Goal: Task Accomplishment & Management: Manage account settings

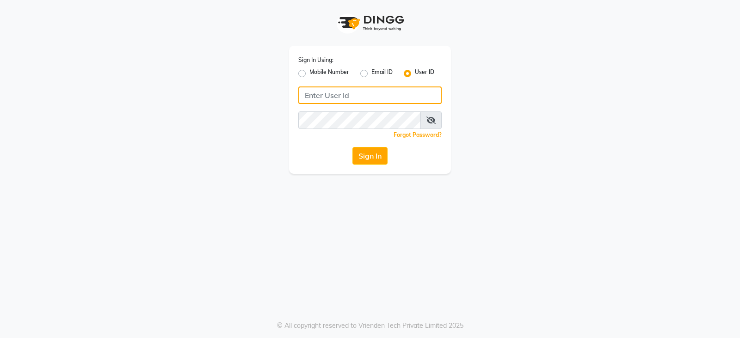
type input "tumblesalon"
click at [374, 152] on button "Sign In" at bounding box center [370, 156] width 35 height 18
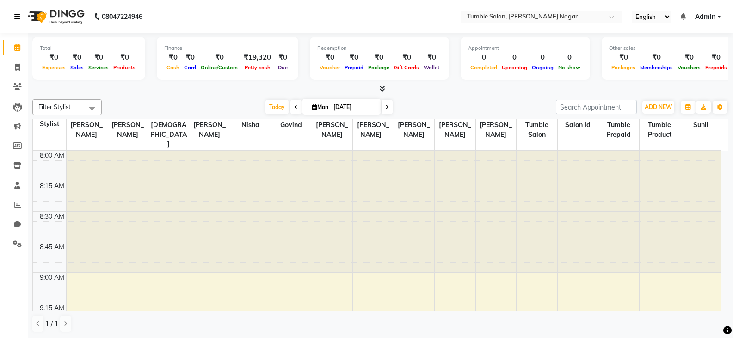
click at [15, 11] on link at bounding box center [18, 17] width 9 height 26
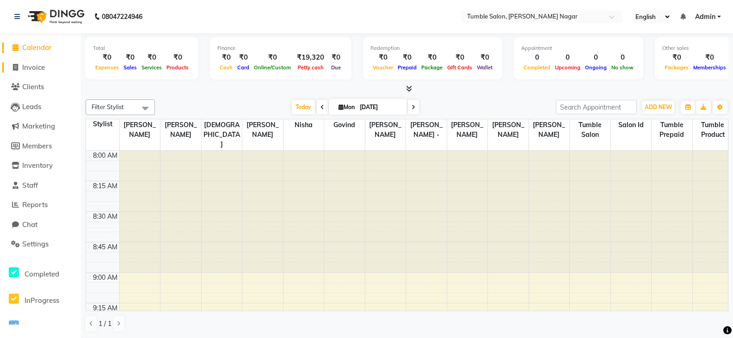
click at [29, 66] on span "Invoice" at bounding box center [33, 67] width 23 height 9
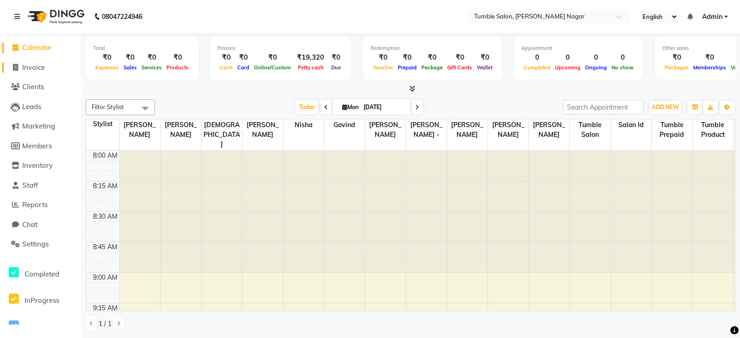
select select "8207"
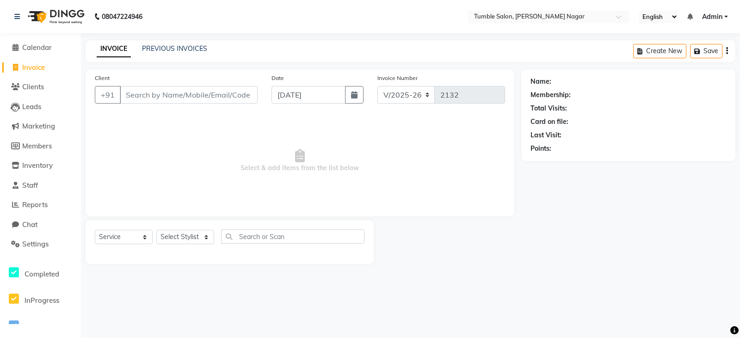
select select "package"
select select "78889"
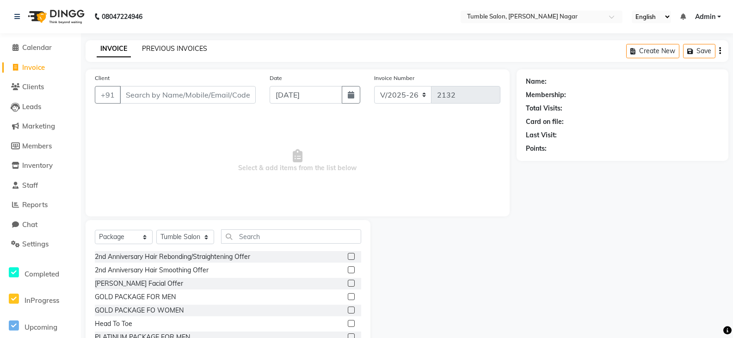
click at [159, 44] on link "PREVIOUS INVOICES" at bounding box center [174, 48] width 65 height 8
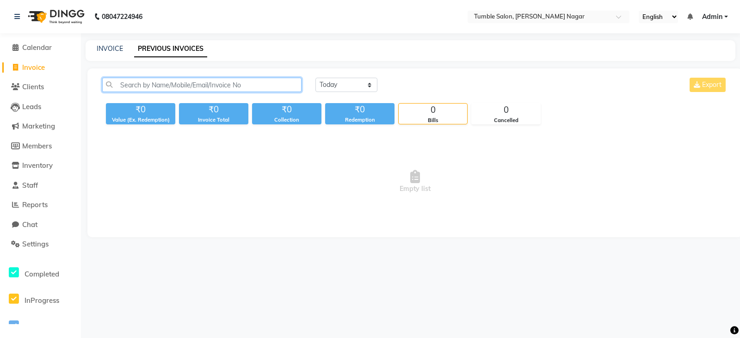
click at [167, 78] on input "text" at bounding box center [201, 85] width 199 height 14
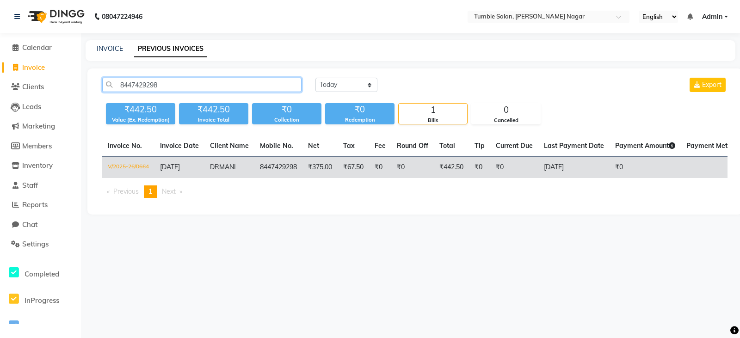
type input "8447429298"
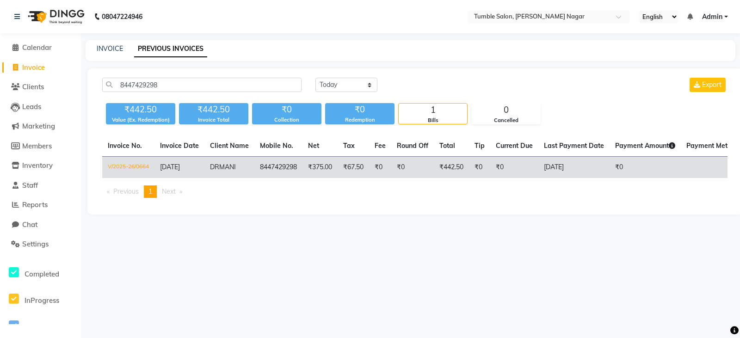
click at [128, 163] on td "V/2025-26/0664" at bounding box center [128, 168] width 52 height 22
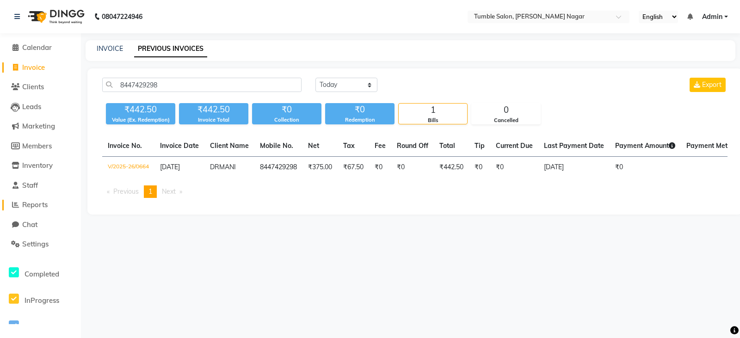
click at [47, 204] on span "Reports" at bounding box center [34, 204] width 25 height 9
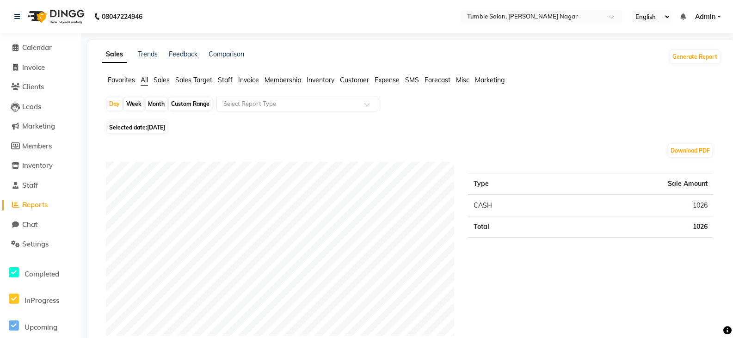
drag, startPoint x: 706, startPoint y: 19, endPoint x: 711, endPoint y: 43, distance: 24.2
click at [706, 20] on span "Admin" at bounding box center [705, 17] width 20 height 10
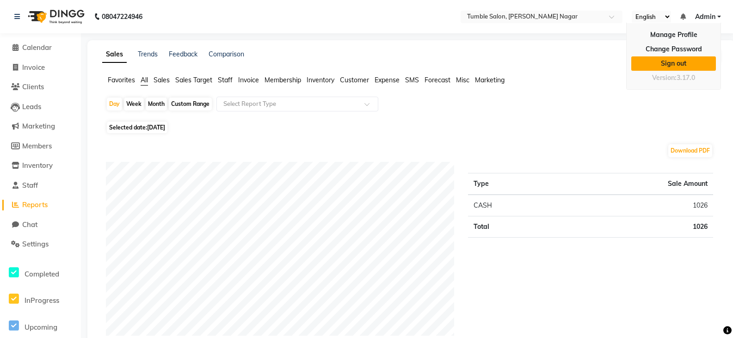
click at [674, 64] on link "Sign out" at bounding box center [674, 63] width 85 height 14
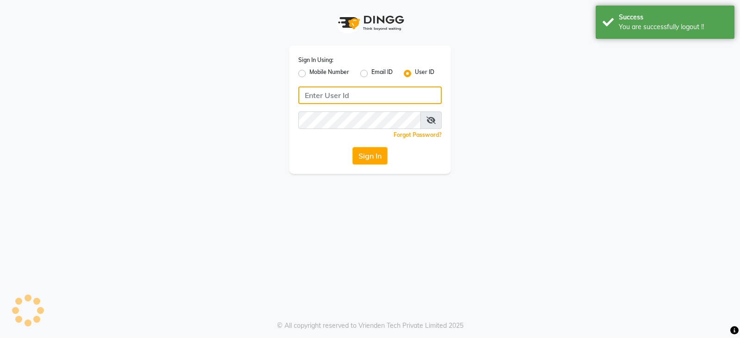
type input "tumblesalon"
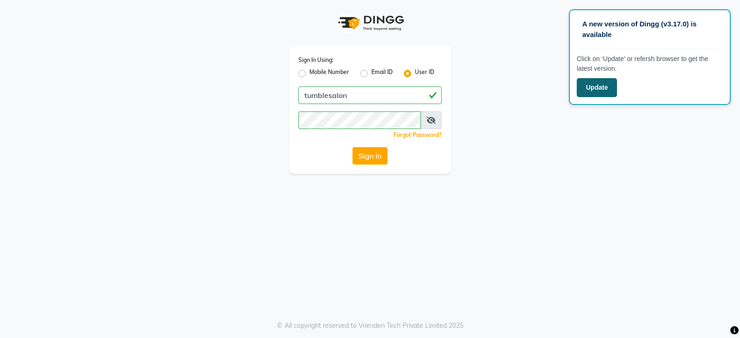
click at [592, 86] on button "Update" at bounding box center [597, 87] width 40 height 19
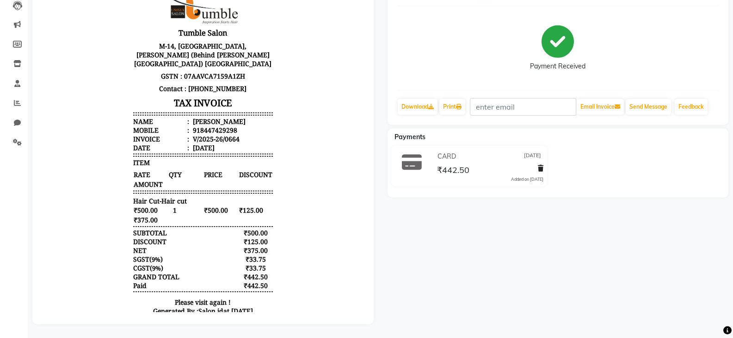
scroll to position [62, 0]
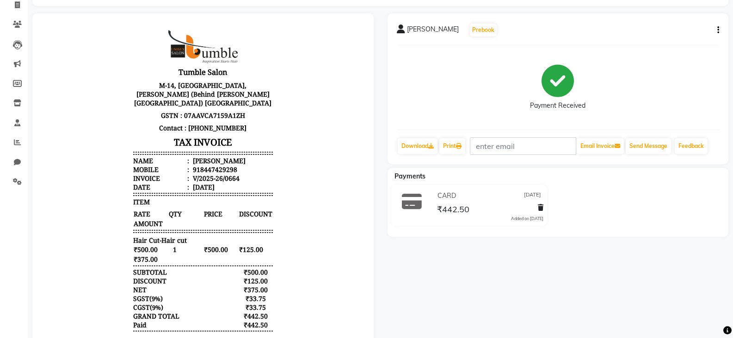
drag, startPoint x: 233, startPoint y: 314, endPoint x: 261, endPoint y: 324, distance: 29.0
click at [261, 324] on div "Tumble Salon M-14, Rajapuri, Uttam Nagar (Behind Aakash Hospital) New Delhi 110…" at bounding box center [203, 195] width 147 height 338
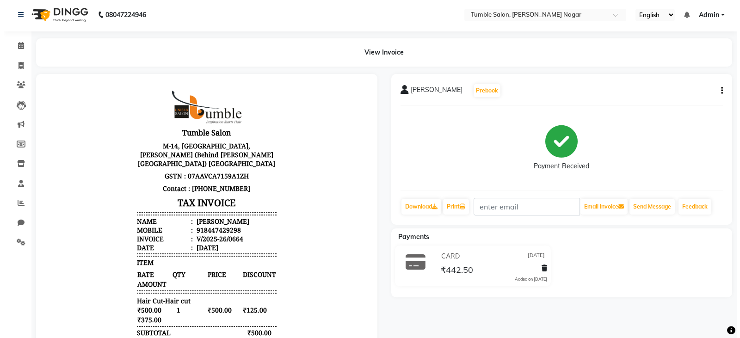
scroll to position [0, 0]
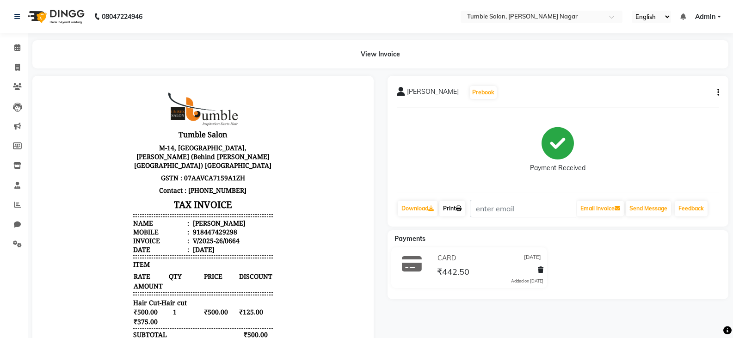
click at [459, 209] on icon at bounding box center [459, 209] width 6 height 6
click at [19, 68] on icon at bounding box center [17, 67] width 5 height 7
select select "service"
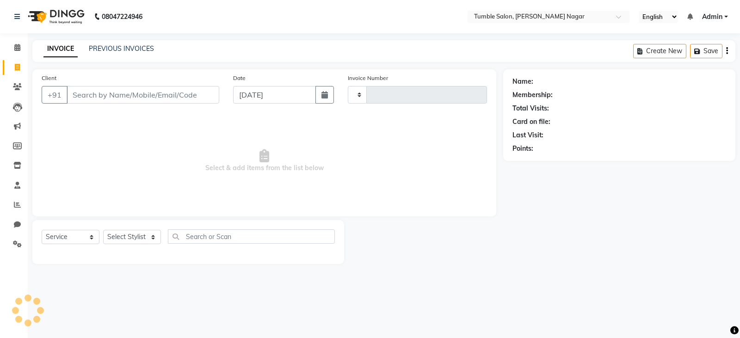
type input "2132"
select select "8207"
click at [112, 44] on div "PREVIOUS INVOICES" at bounding box center [121, 49] width 65 height 10
select select "package"
select select "78889"
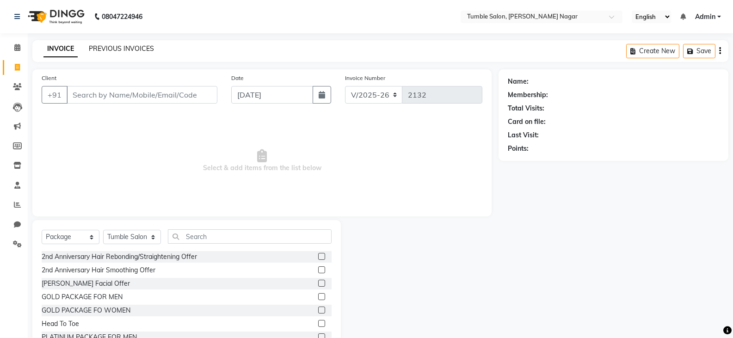
click at [118, 49] on link "PREVIOUS INVOICES" at bounding box center [121, 48] width 65 height 8
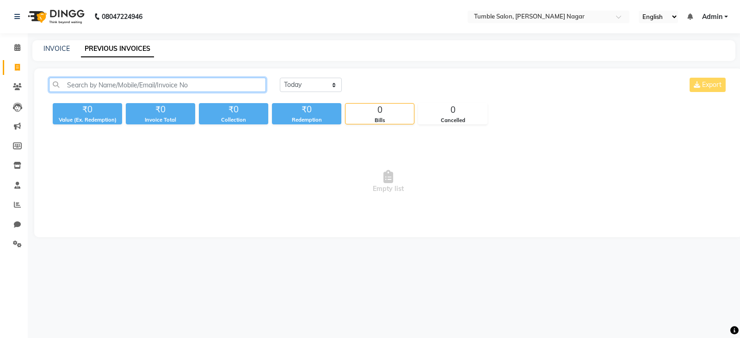
click at [163, 87] on input "text" at bounding box center [157, 85] width 217 height 14
click at [124, 82] on input "text" at bounding box center [157, 85] width 217 height 14
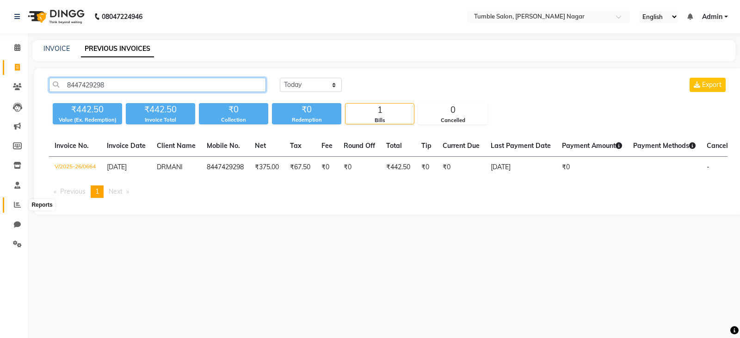
type input "8447429298"
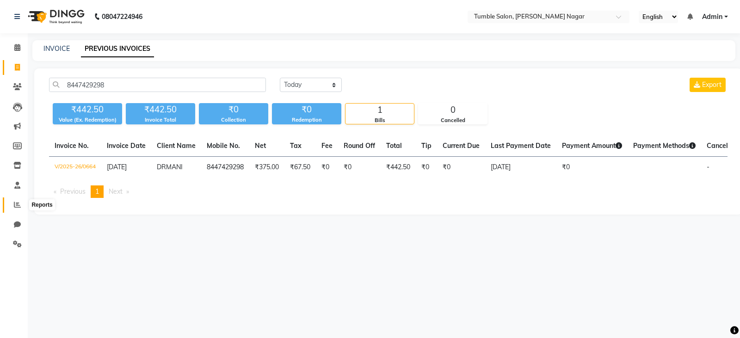
click at [16, 200] on span at bounding box center [17, 205] width 16 height 11
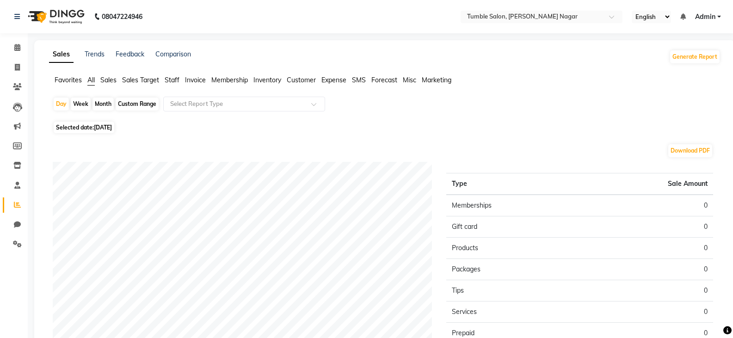
click at [196, 76] on span "Invoice" at bounding box center [195, 80] width 21 height 8
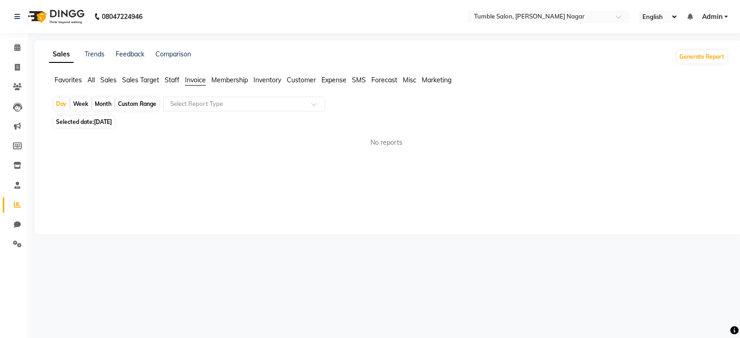
click at [102, 120] on span "[DATE]" at bounding box center [103, 121] width 18 height 7
select select "9"
select select "2025"
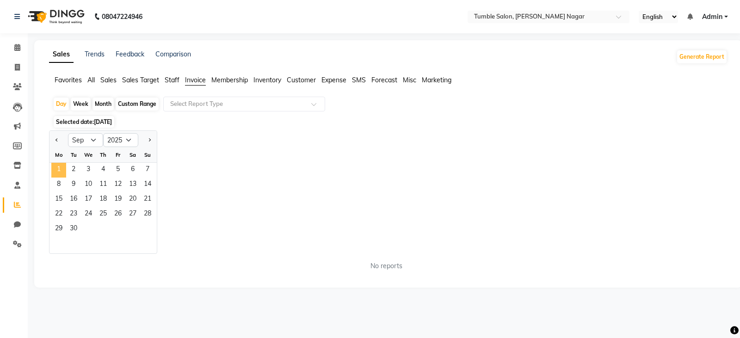
click at [56, 168] on span "1" at bounding box center [58, 170] width 15 height 15
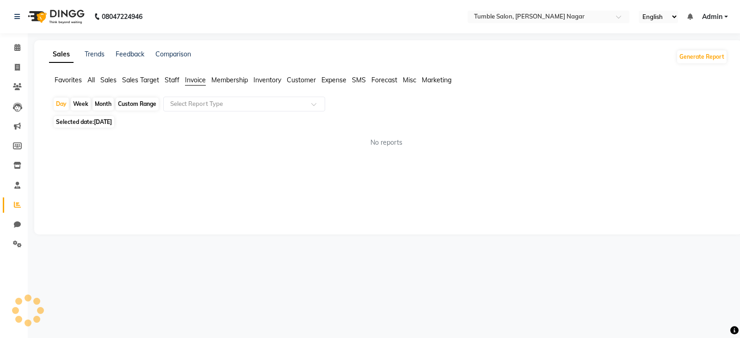
click at [81, 122] on span "Selected date: 01-09-2025" at bounding box center [84, 122] width 61 height 12
select select "9"
select select "2025"
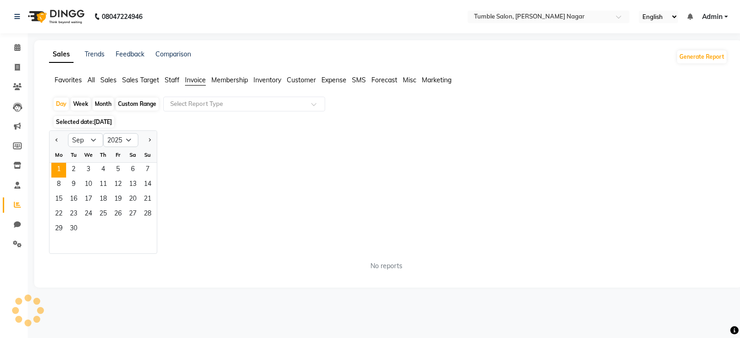
click at [52, 130] on ngb-datepicker "Jan Feb Mar Apr May Jun Jul Aug Sep Oct Nov Dec 2015 2016 2017 2018 2019 2020 2…" at bounding box center [103, 192] width 108 height 124
click at [61, 143] on button "Previous month" at bounding box center [56, 140] width 7 height 15
select select "8"
click at [147, 224] on span "31" at bounding box center [147, 229] width 15 height 15
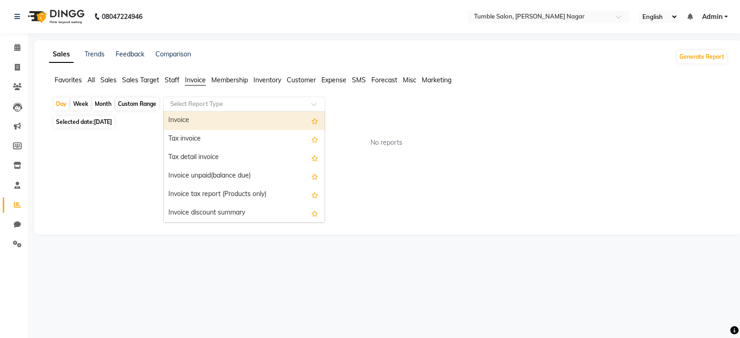
click at [272, 108] on div "Select Report Type" at bounding box center [244, 104] width 162 height 15
click at [207, 119] on div "Invoice" at bounding box center [244, 121] width 161 height 19
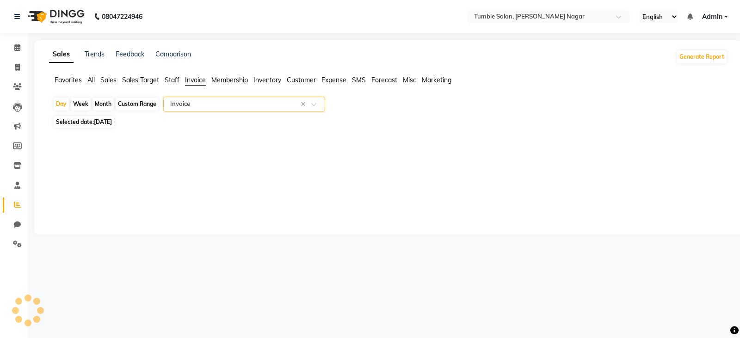
select select "full_report"
select select "csv"
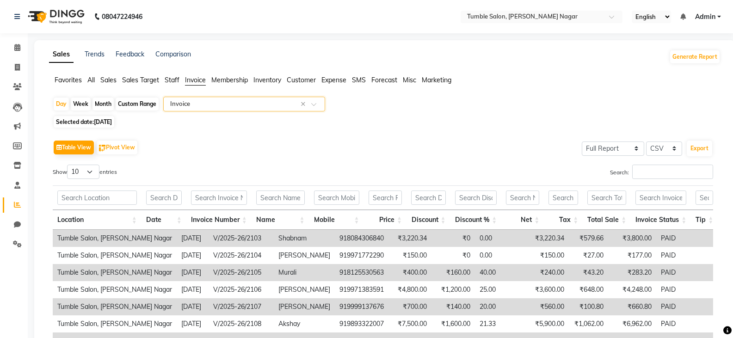
click at [226, 96] on app-reports "Favorites All Sales Sales Target Staff Invoice Membership Inventory Customer Ex…" at bounding box center [384, 261] width 683 height 372
click at [111, 79] on span "Sales" at bounding box center [108, 80] width 16 height 8
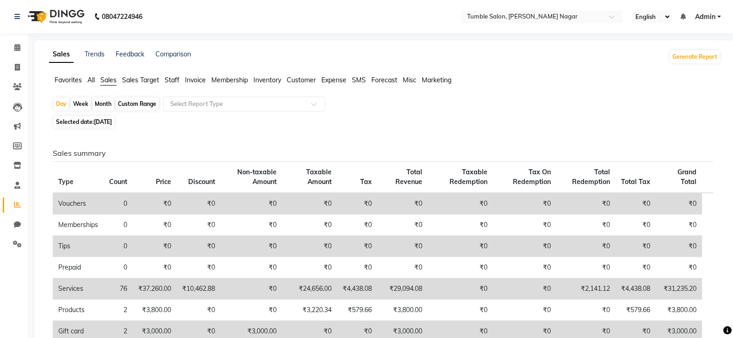
click at [200, 81] on span "Invoice" at bounding box center [195, 80] width 21 height 8
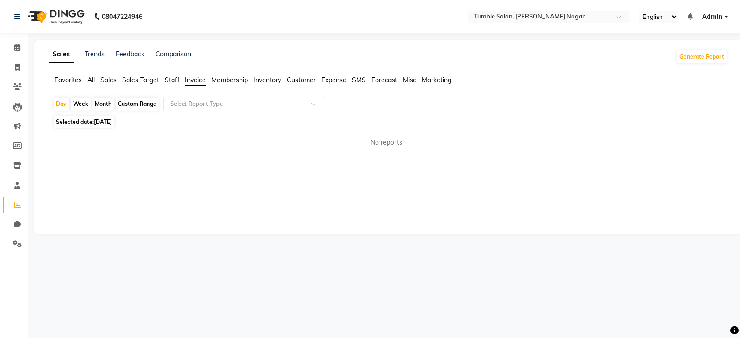
click at [303, 76] on span "Customer" at bounding box center [301, 80] width 29 height 8
click at [296, 81] on span "Customer" at bounding box center [301, 80] width 29 height 8
click at [60, 104] on div "Day" at bounding box center [61, 104] width 15 height 13
select select "8"
select select "2025"
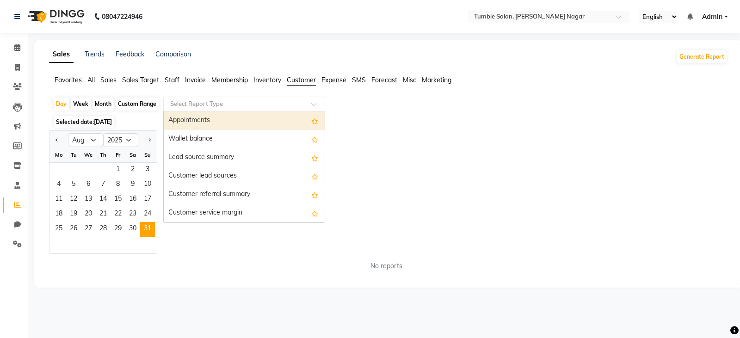
drag, startPoint x: 187, startPoint y: 106, endPoint x: 206, endPoint y: 104, distance: 18.7
click at [190, 106] on input "text" at bounding box center [234, 103] width 133 height 9
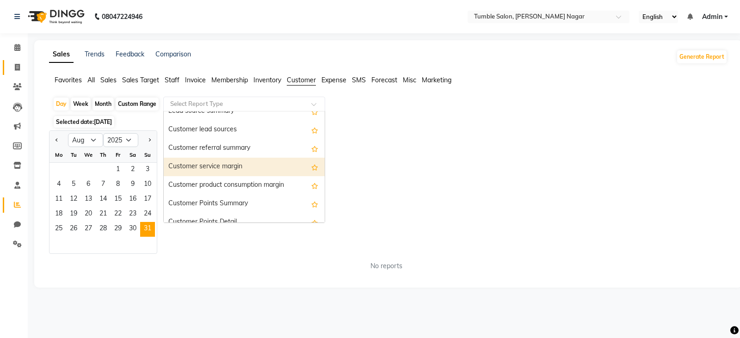
click at [21, 67] on span at bounding box center [17, 67] width 16 height 11
select select "service"
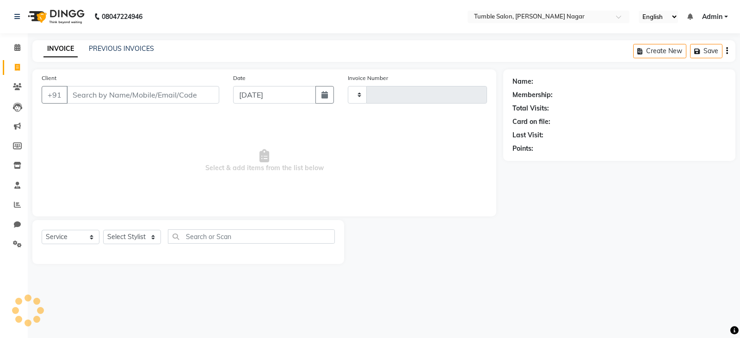
type input "2132"
select select "8207"
select select "package"
click at [118, 51] on link "PREVIOUS INVOICES" at bounding box center [121, 48] width 65 height 8
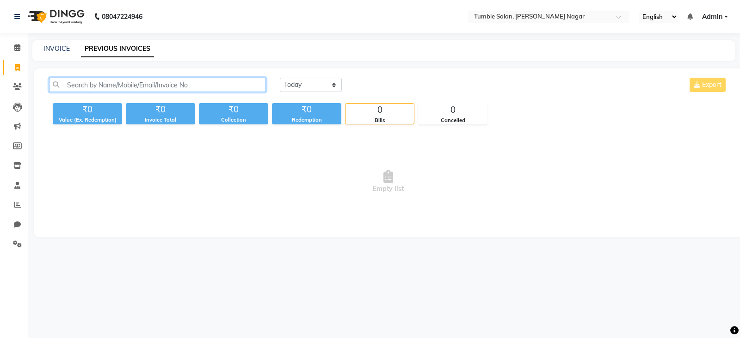
click at [143, 86] on input "text" at bounding box center [157, 85] width 217 height 14
click at [143, 85] on input "text" at bounding box center [157, 85] width 217 height 14
drag, startPoint x: 150, startPoint y: 89, endPoint x: 57, endPoint y: 93, distance: 93.6
click at [57, 93] on div "8447 Today Yesterday Custom Range Export" at bounding box center [388, 89] width 693 height 22
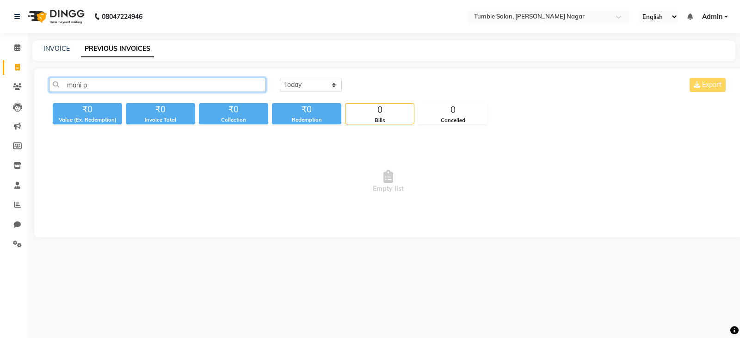
click at [145, 85] on input "mani p" at bounding box center [157, 85] width 217 height 14
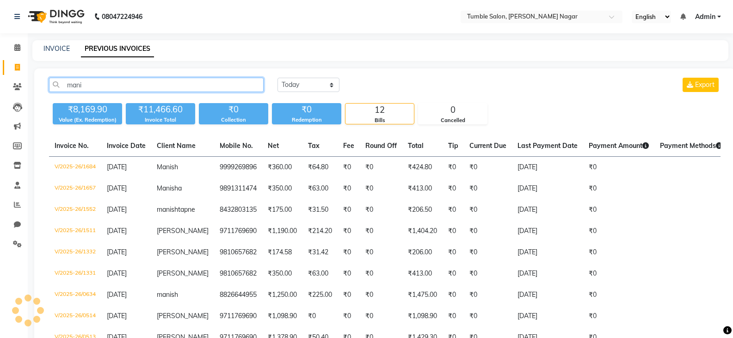
type input "mani"
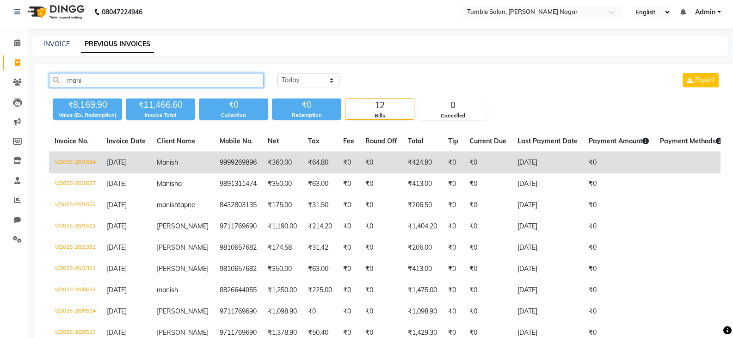
scroll to position [2, 0]
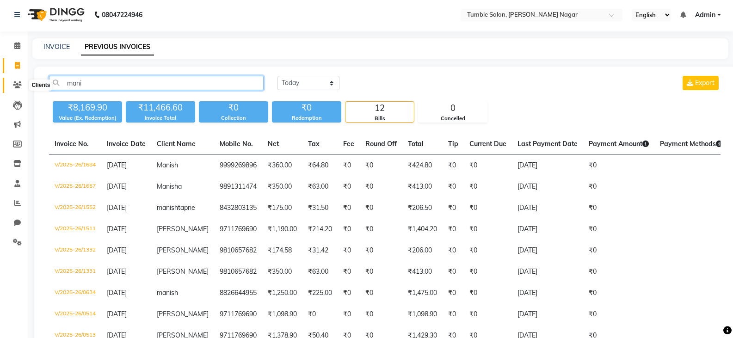
drag, startPoint x: 130, startPoint y: 80, endPoint x: 15, endPoint y: 89, distance: 114.7
click at [15, 89] on app-home "08047224946 Select Location × Tumble Salon, Uttam Nagar English ENGLISH Español…" at bounding box center [366, 229] width 733 height 463
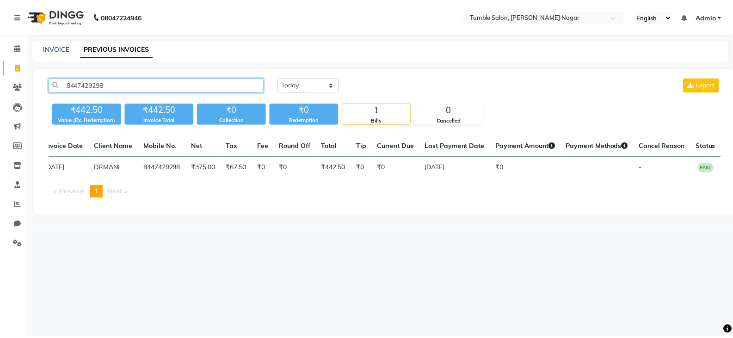
scroll to position [0, 0]
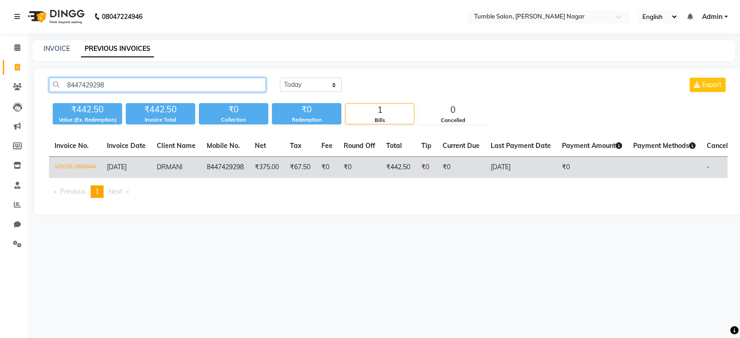
type input "8447429298"
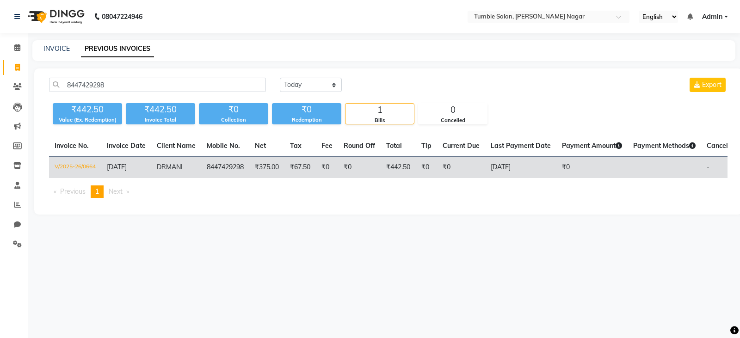
click at [78, 165] on td "V/2025-26/0664" at bounding box center [75, 168] width 52 height 22
click at [81, 162] on td "V/2025-26/0664" at bounding box center [75, 168] width 52 height 22
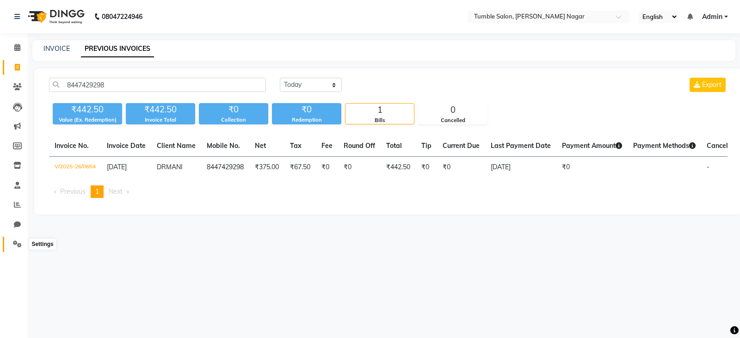
click at [12, 245] on span at bounding box center [17, 244] width 16 height 11
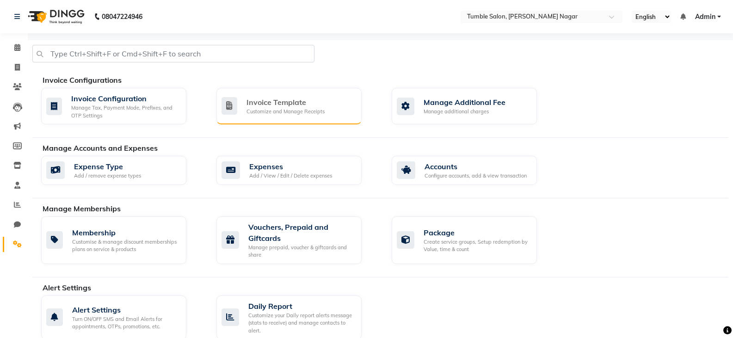
click at [258, 97] on div "Invoice Template" at bounding box center [286, 102] width 78 height 11
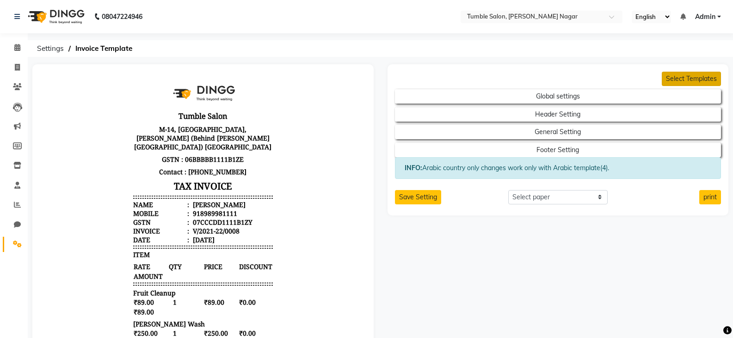
click at [695, 78] on button "Select Templates" at bounding box center [691, 79] width 59 height 14
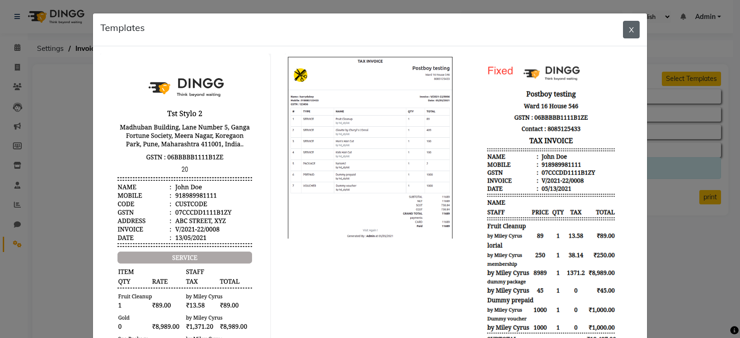
click at [629, 29] on button "X" at bounding box center [631, 30] width 17 height 18
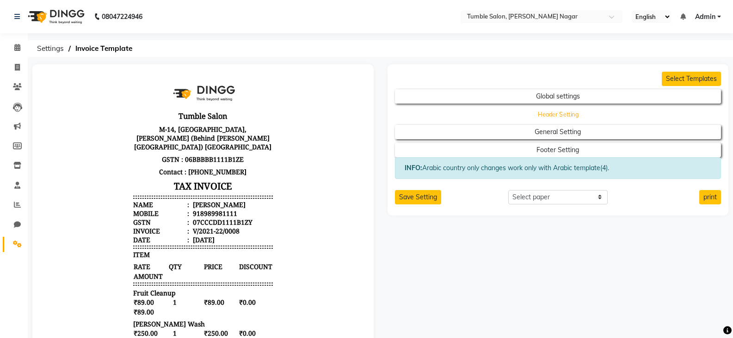
click at [533, 112] on button "Header Setting" at bounding box center [558, 114] width 294 height 13
select select "end"
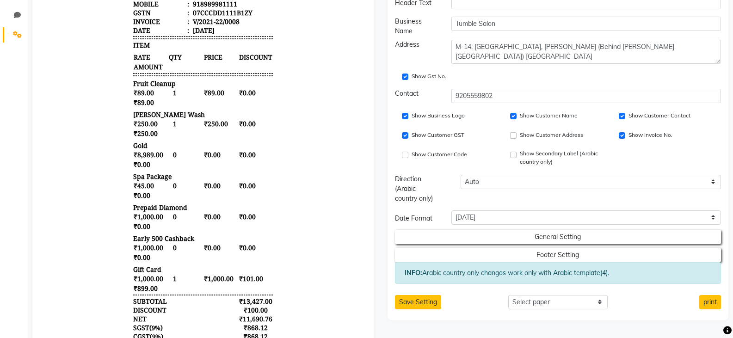
scroll to position [231, 0]
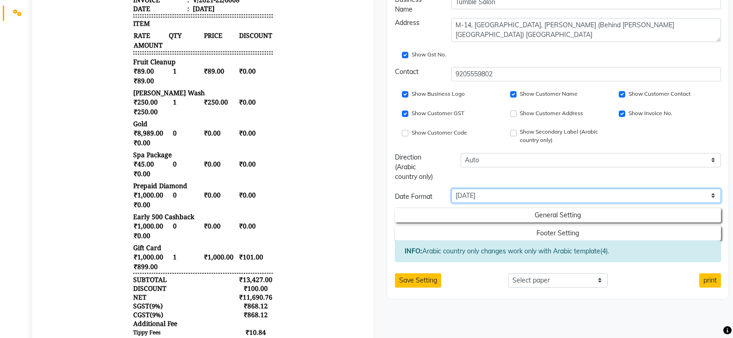
click at [535, 195] on select "30/04/2021 30-04-2021 04/30/2021 April 30, 2021 April 30,2021 11:45 AM Friday A…" at bounding box center [587, 196] width 270 height 14
select select "LLL"
click at [452, 189] on select "30/04/2021 30-04-2021 04/30/2021 April 30, 2021 April 30,2021 11:45 AM Friday A…" at bounding box center [587, 196] width 270 height 14
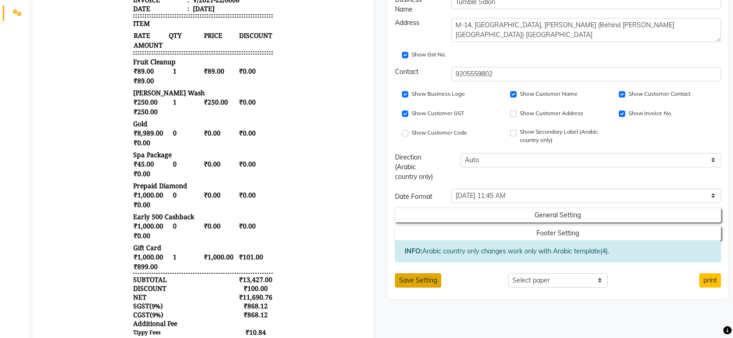
click at [416, 283] on button "Save Setting" at bounding box center [418, 280] width 46 height 14
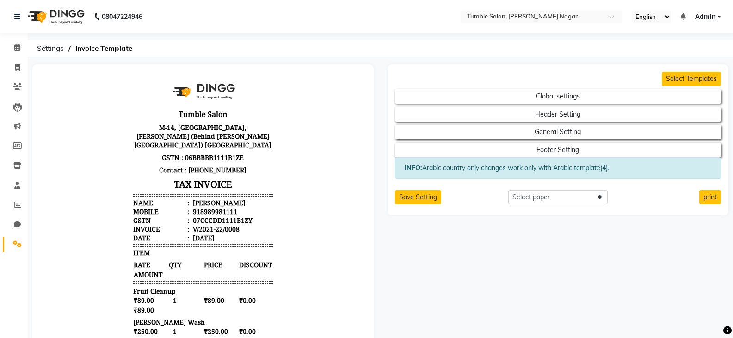
scroll to position [0, 0]
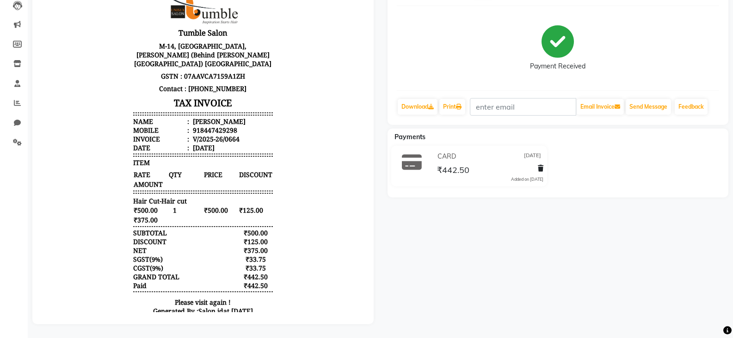
scroll to position [109, 0]
click at [437, 149] on div "CARD 05-06-2025" at bounding box center [489, 156] width 108 height 14
click at [448, 165] on span "₹442.50" at bounding box center [453, 171] width 32 height 13
click at [16, 99] on icon at bounding box center [17, 102] width 7 height 7
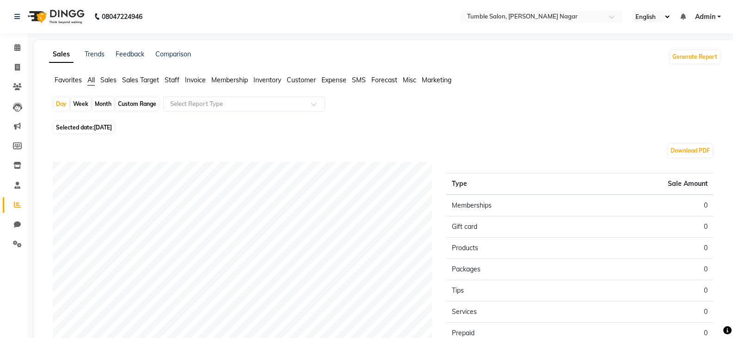
click at [114, 80] on span "Sales" at bounding box center [108, 80] width 16 height 8
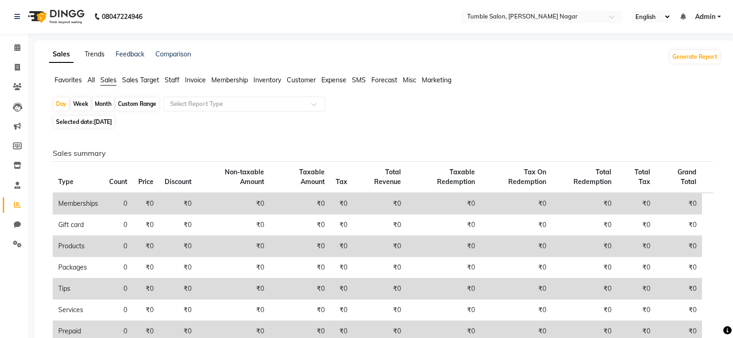
click at [95, 51] on link "Trends" at bounding box center [95, 54] width 20 height 8
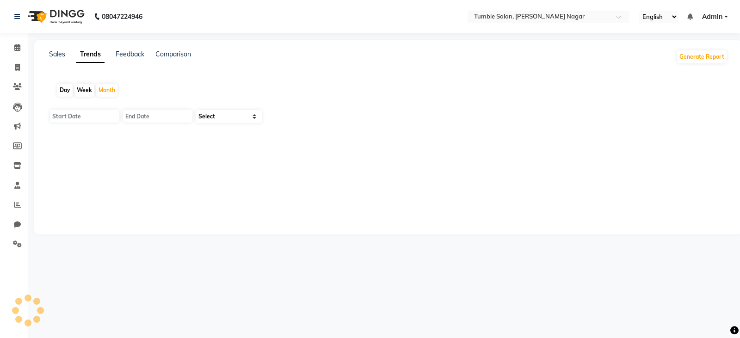
type input "[DATE]"
type input "30-09-2025"
select select "by_client"
click at [55, 40] on div "Sales Trends Feedback Comparison Generate Report Day Week Month 01-09-2025 30-0…" at bounding box center [384, 206] width 701 height 333
click at [57, 57] on link "Sales" at bounding box center [57, 54] width 16 height 8
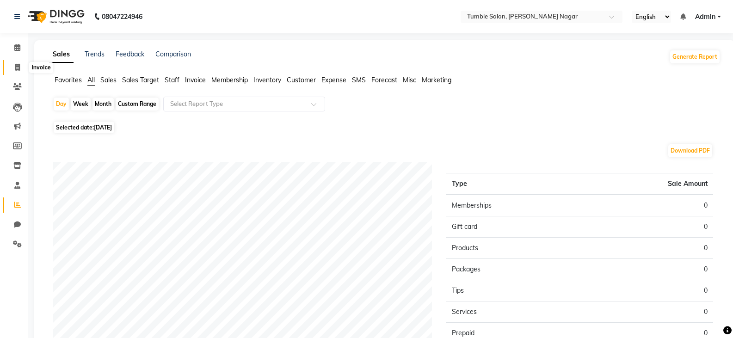
drag, startPoint x: 19, startPoint y: 68, endPoint x: 25, endPoint y: 64, distance: 7.7
click at [19, 68] on icon at bounding box center [17, 67] width 5 height 7
select select "service"
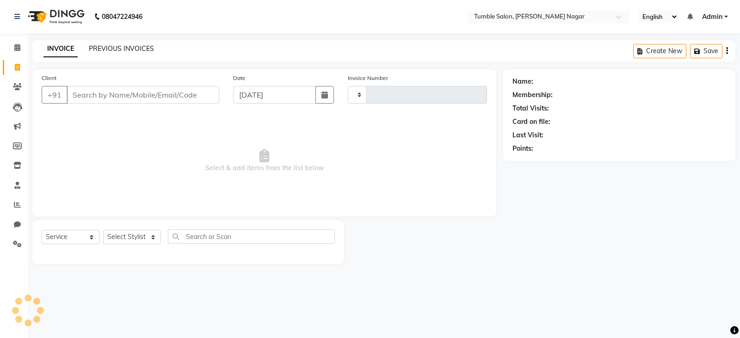
type input "2132"
select select "8207"
select select "package"
select select "78889"
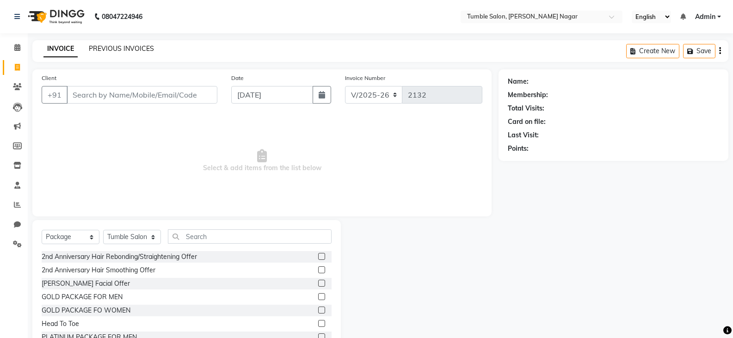
click at [120, 51] on link "PREVIOUS INVOICES" at bounding box center [121, 48] width 65 height 8
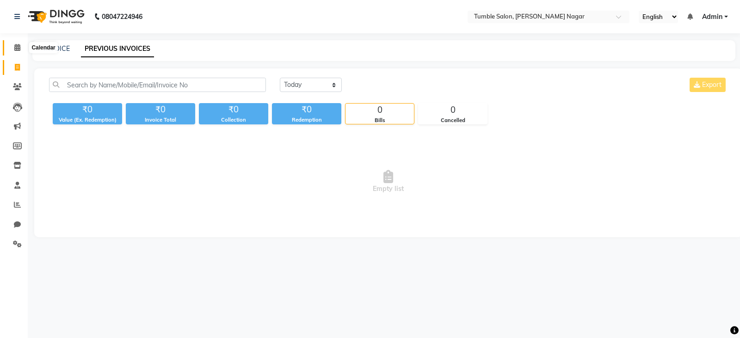
click at [16, 46] on icon at bounding box center [17, 47] width 6 height 7
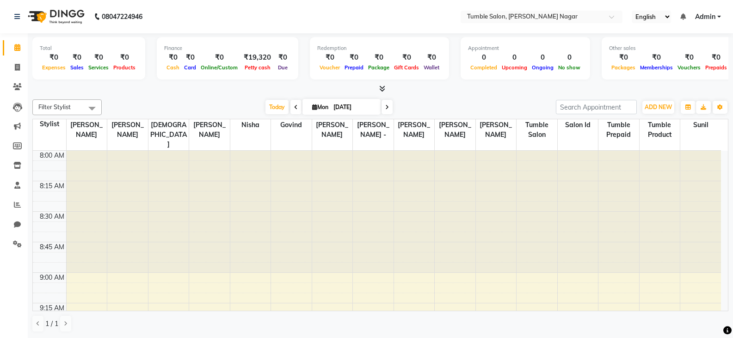
click at [294, 110] on icon at bounding box center [296, 108] width 4 height 6
type input "[DATE]"
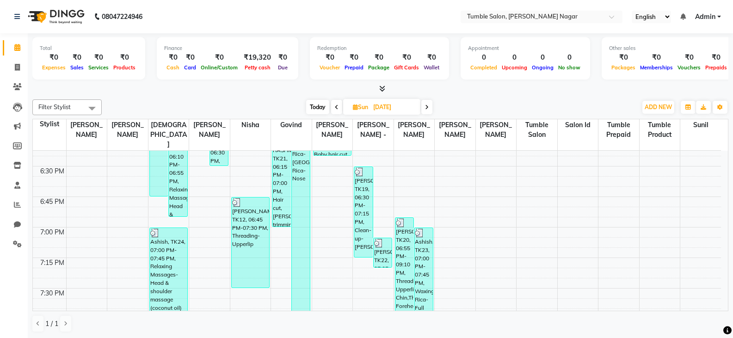
scroll to position [1255, 0]
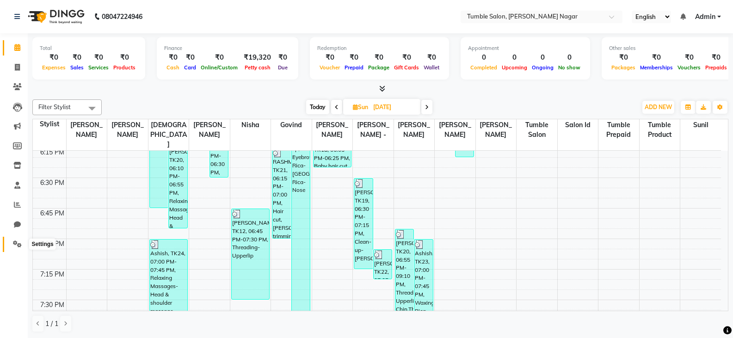
click at [17, 243] on icon at bounding box center [17, 244] width 9 height 7
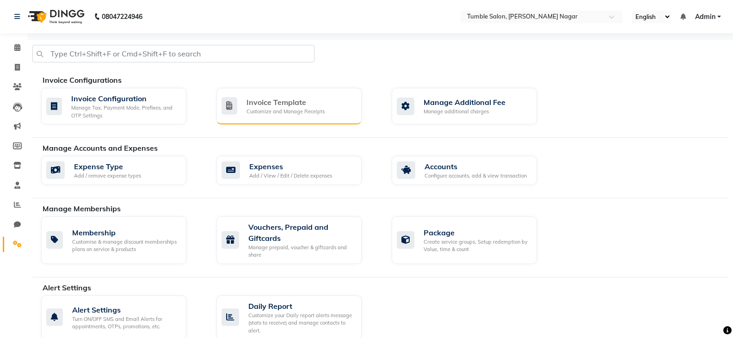
click at [279, 106] on div "Invoice Template" at bounding box center [286, 102] width 78 height 11
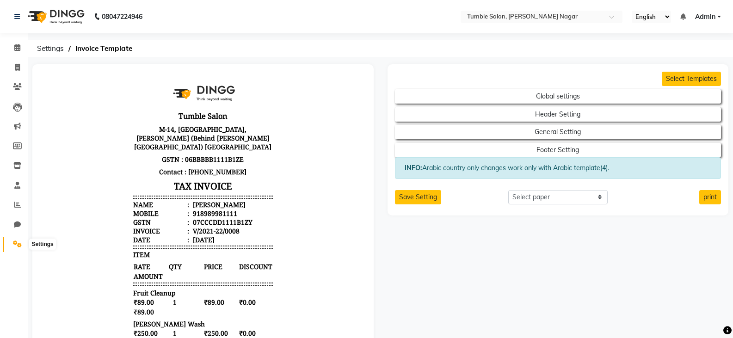
click at [18, 246] on icon at bounding box center [17, 244] width 9 height 7
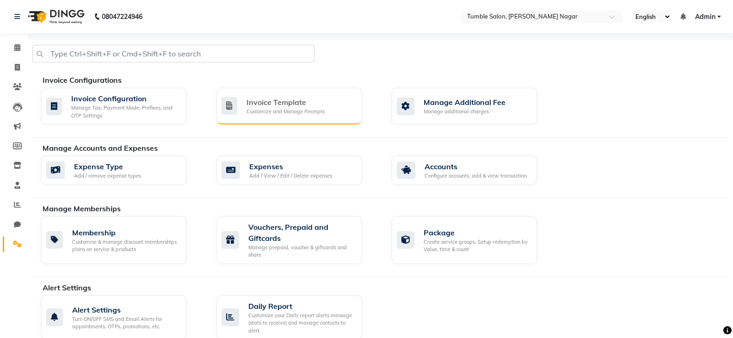
click at [329, 104] on div "Invoice Template Customize and Manage Receipts" at bounding box center [288, 106] width 133 height 19
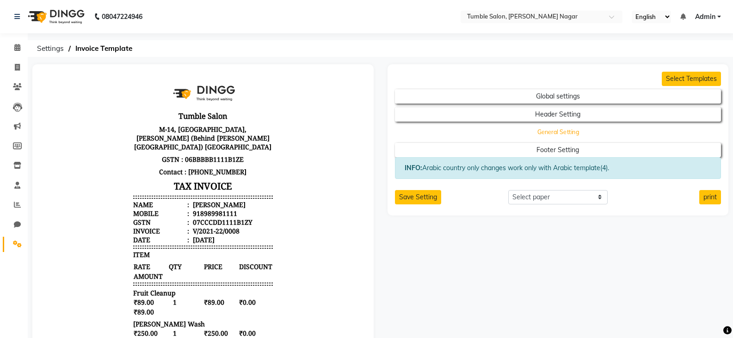
click at [564, 133] on button "General Setting" at bounding box center [558, 132] width 294 height 13
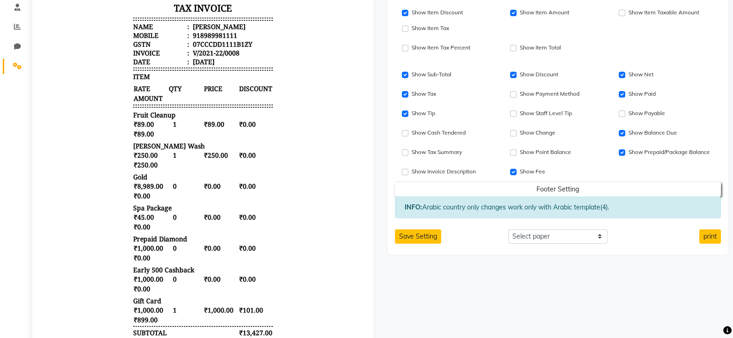
scroll to position [168, 0]
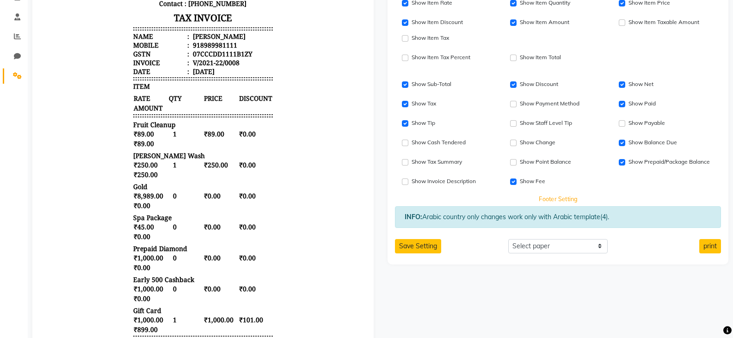
click at [574, 201] on button "Footer Setting" at bounding box center [558, 198] width 294 height 13
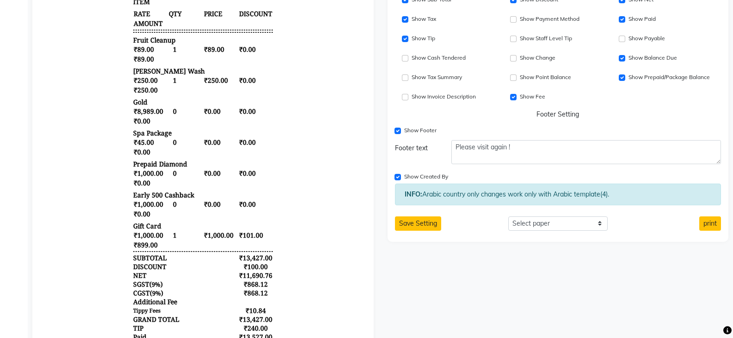
scroll to position [261, 0]
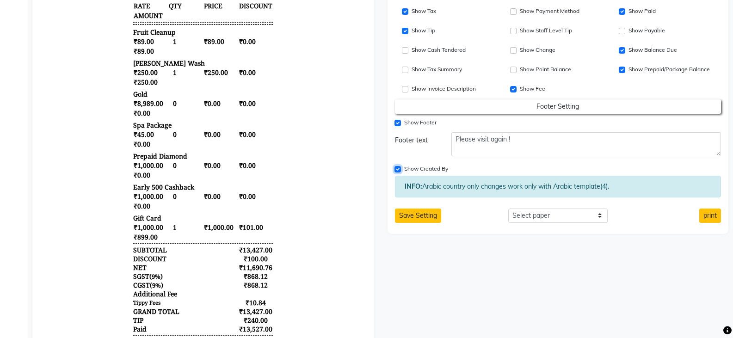
click at [397, 170] on input "Show Created By" at bounding box center [398, 169] width 6 height 6
checkbox input "true"
click at [421, 217] on button "Save Setting" at bounding box center [418, 216] width 46 height 14
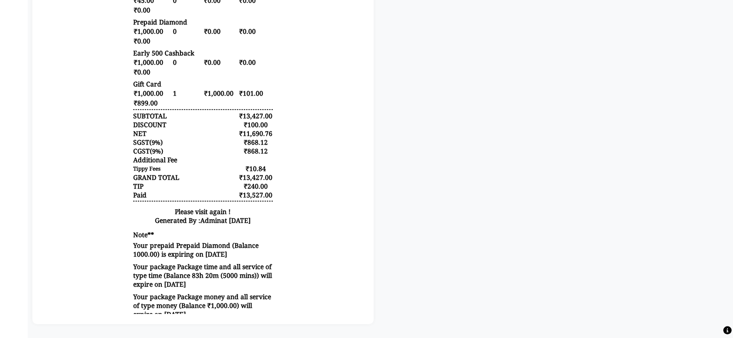
scroll to position [0, 0]
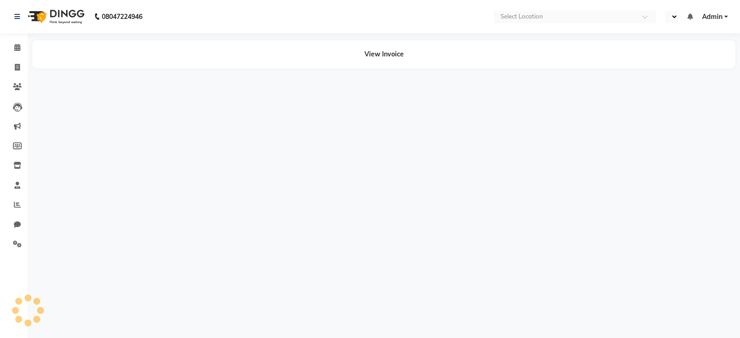
select select "en"
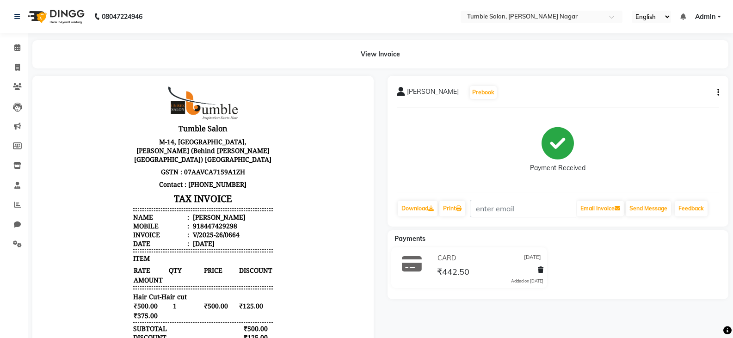
scroll to position [7, 0]
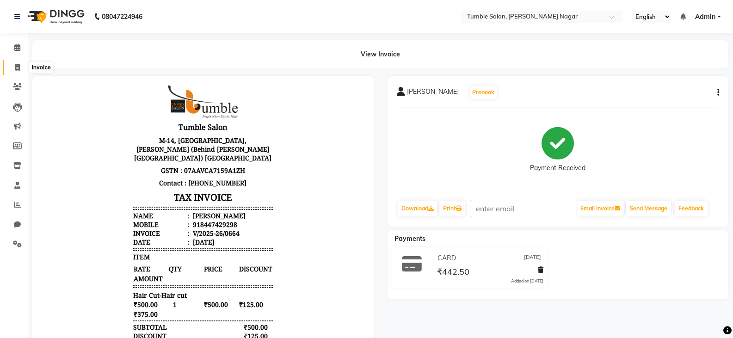
click at [15, 66] on icon at bounding box center [17, 67] width 5 height 7
select select "service"
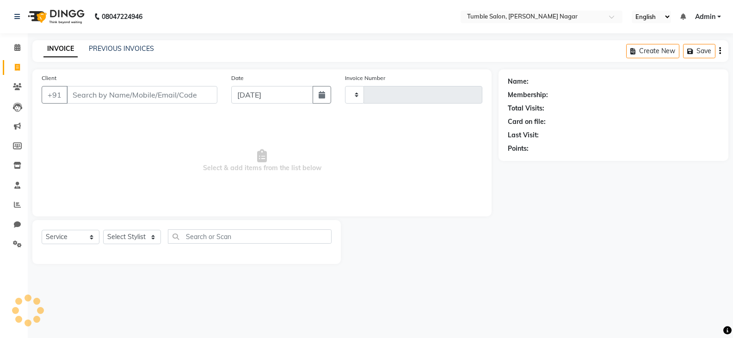
type input "2132"
select select "8207"
select select "package"
select select "78889"
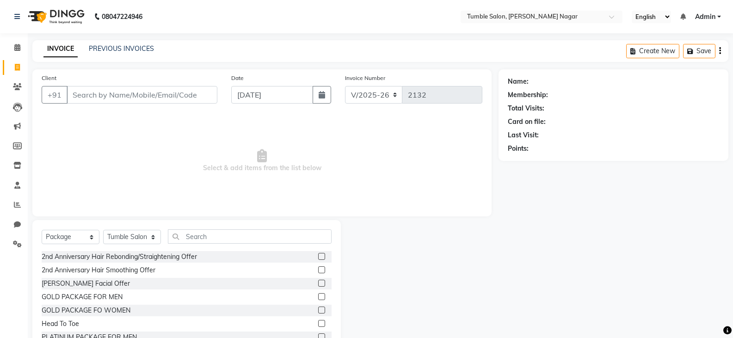
click at [133, 42] on div "INVOICE PREVIOUS INVOICES Create New Save" at bounding box center [380, 51] width 696 height 22
click at [137, 47] on link "PREVIOUS INVOICES" at bounding box center [121, 48] width 65 height 8
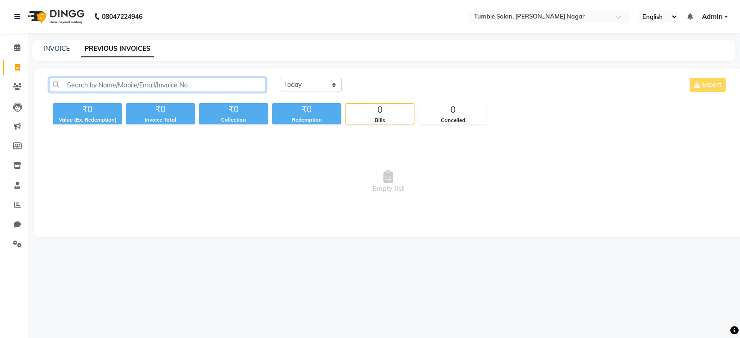
click at [149, 87] on input "text" at bounding box center [157, 85] width 217 height 14
type input "dr mani"
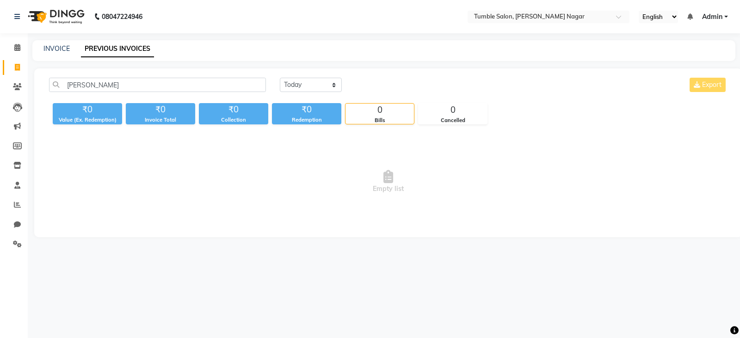
click at [121, 47] on link "PREVIOUS INVOICES" at bounding box center [117, 49] width 73 height 17
click at [53, 49] on link "INVOICE" at bounding box center [56, 48] width 26 height 8
select select "service"
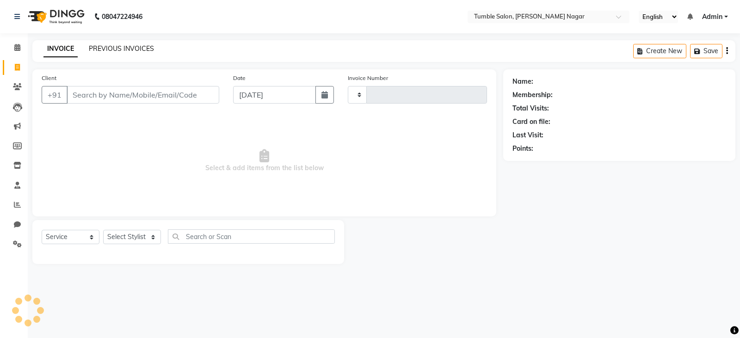
type input "2132"
select select "8207"
click at [120, 45] on link "PREVIOUS INVOICES" at bounding box center [121, 48] width 65 height 8
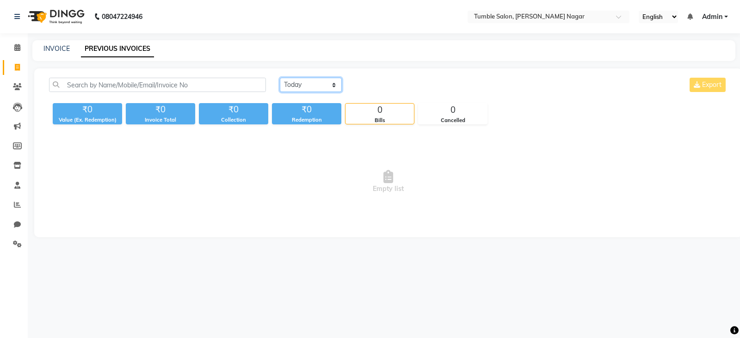
drag, startPoint x: 306, startPoint y: 82, endPoint x: 314, endPoint y: 87, distance: 9.1
click at [307, 82] on select "Today Yesterday Custom Range" at bounding box center [311, 85] width 62 height 14
select select "yesterday"
click at [280, 78] on select "Today Yesterday Custom Range" at bounding box center [311, 85] width 62 height 14
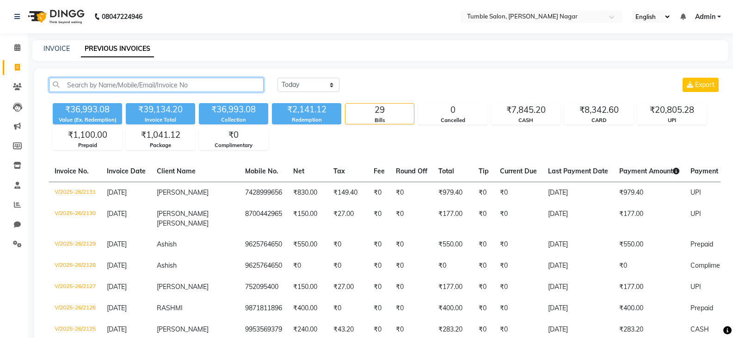
click at [150, 84] on input "text" at bounding box center [156, 85] width 215 height 14
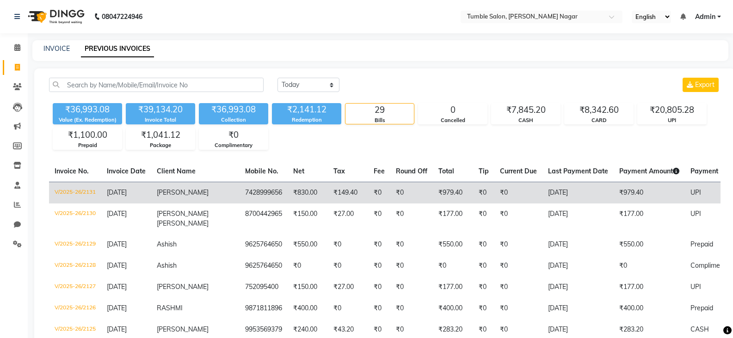
click at [79, 190] on td "V/2025-26/2131" at bounding box center [75, 193] width 52 height 22
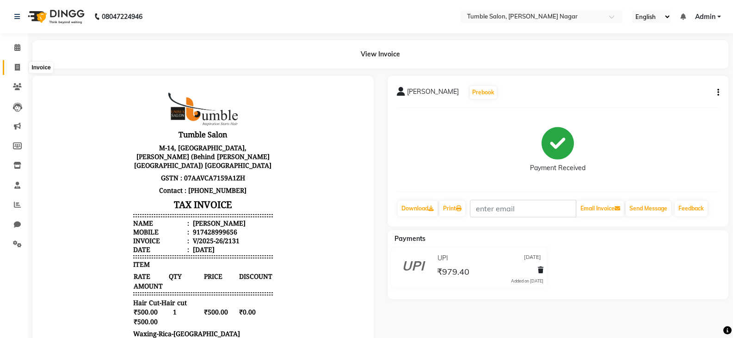
click at [16, 68] on icon at bounding box center [17, 67] width 5 height 7
select select "8207"
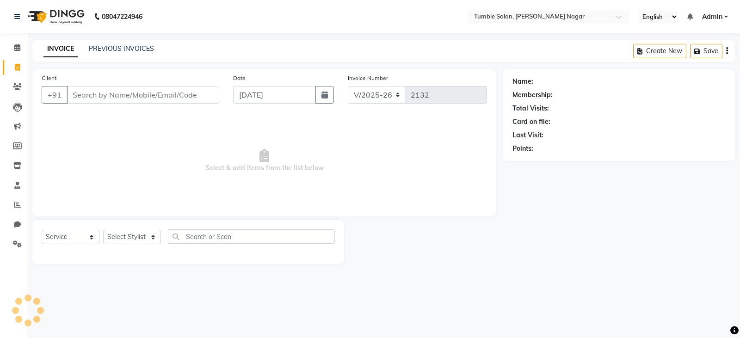
select select "package"
select select "78889"
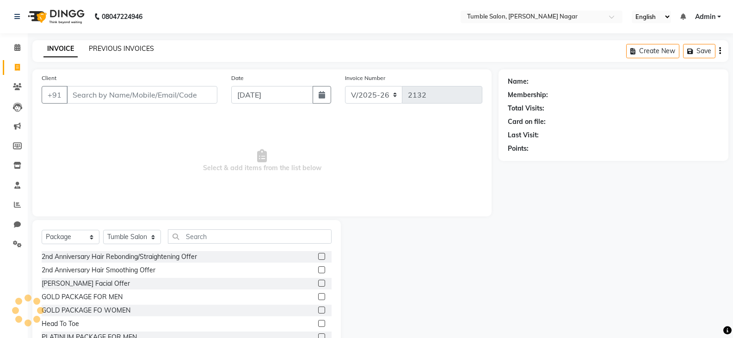
click at [131, 44] on link "PREVIOUS INVOICES" at bounding box center [121, 48] width 65 height 8
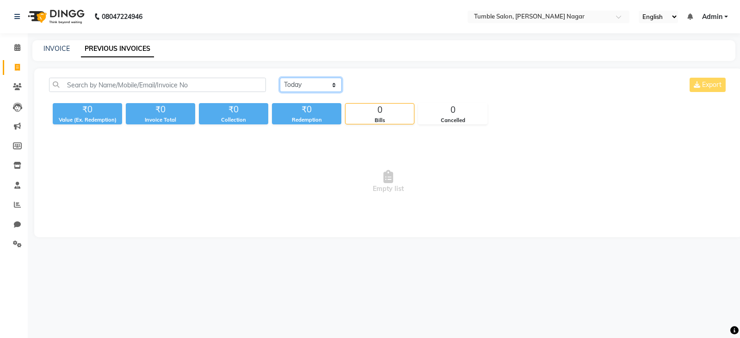
click at [341, 83] on select "[DATE] [DATE] Custom Range" at bounding box center [311, 85] width 62 height 14
select select "[DATE]"
click at [280, 78] on select "[DATE] [DATE] Custom Range" at bounding box center [311, 85] width 62 height 14
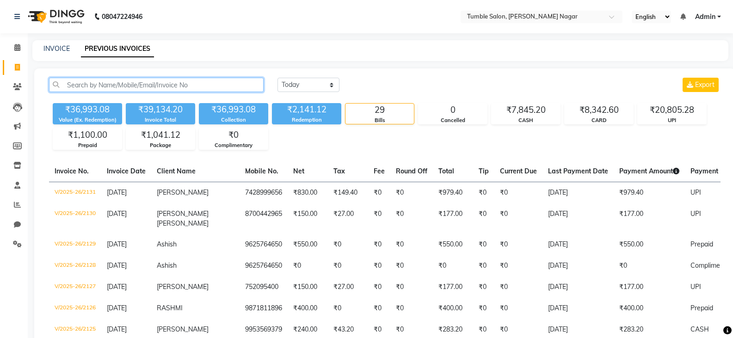
click at [201, 86] on input "text" at bounding box center [156, 85] width 215 height 14
type input "8447429298"
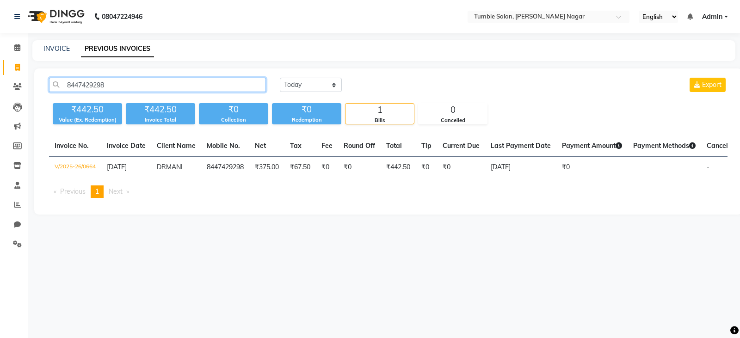
drag, startPoint x: 149, startPoint y: 85, endPoint x: 57, endPoint y: 105, distance: 93.3
click at [57, 105] on div "8447429298 [DATE] [DATE] Custom Range Export ₹442.50 Value (Ex. Redemption) ₹44…" at bounding box center [388, 101] width 690 height 47
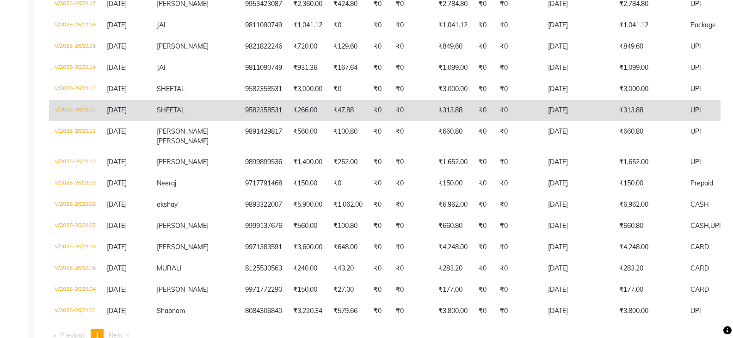
scroll to position [546, 0]
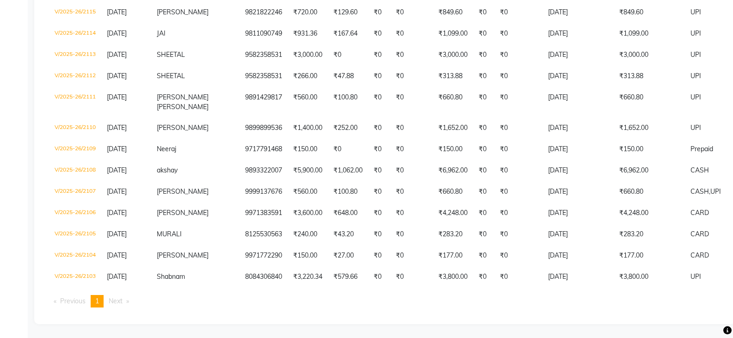
drag, startPoint x: 77, startPoint y: 184, endPoint x: 22, endPoint y: 180, distance: 55.2
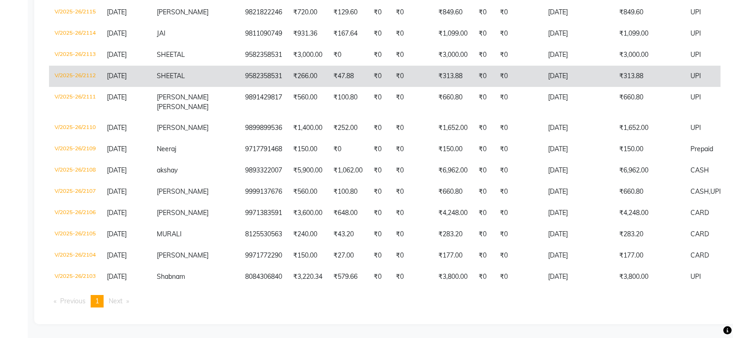
click at [77, 69] on td "V/2025-26/2112" at bounding box center [75, 76] width 52 height 21
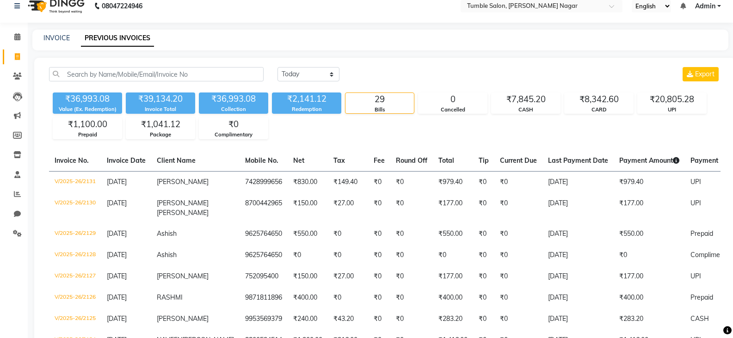
scroll to position [0, 0]
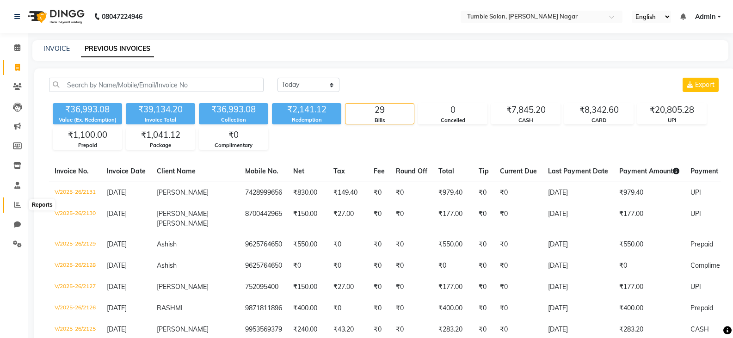
click at [20, 207] on icon at bounding box center [17, 204] width 7 height 7
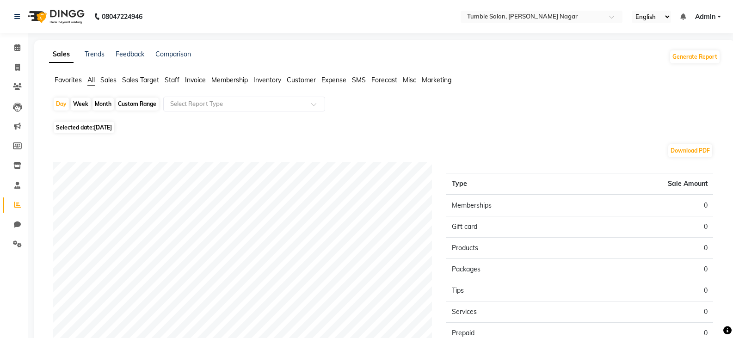
drag, startPoint x: 198, startPoint y: 80, endPoint x: 222, endPoint y: 96, distance: 28.6
click at [199, 80] on span "Invoice" at bounding box center [195, 80] width 21 height 8
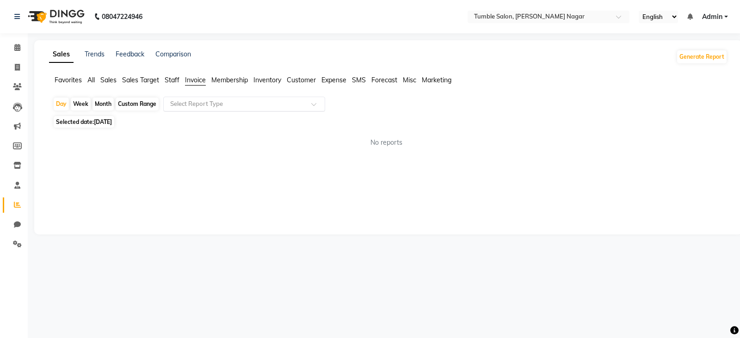
click at [242, 108] on input "text" at bounding box center [234, 103] width 133 height 9
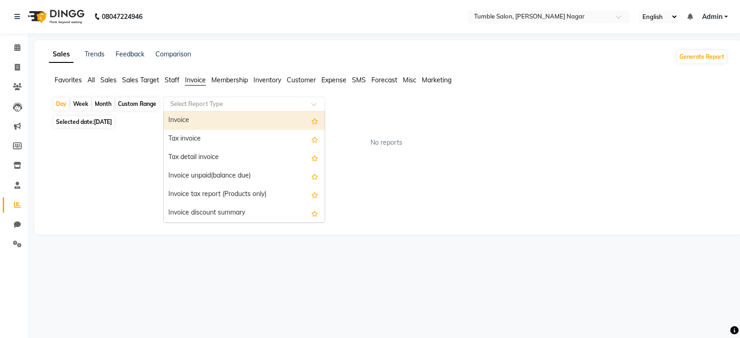
click at [236, 121] on div "Invoice" at bounding box center [244, 121] width 161 height 19
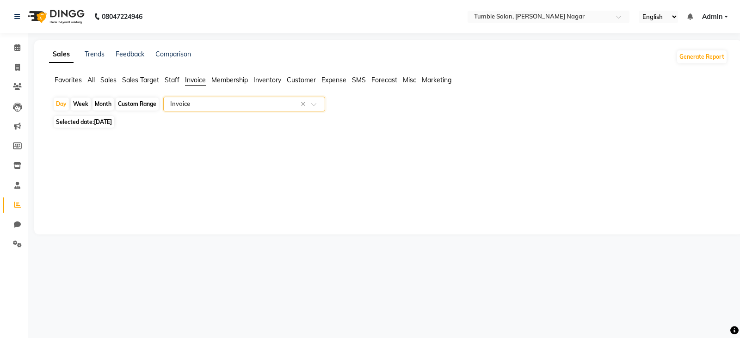
click at [95, 123] on span "[DATE]" at bounding box center [103, 121] width 18 height 7
select select "9"
select select "2025"
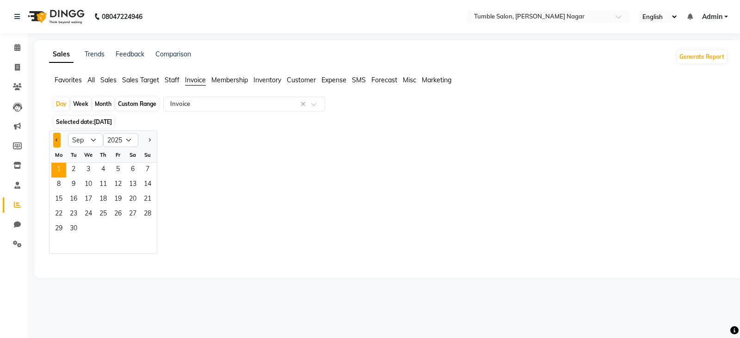
click at [56, 141] on span "Previous month" at bounding box center [57, 139] width 3 height 3
select select "8"
click at [143, 223] on span "31" at bounding box center [147, 229] width 15 height 15
select select "full_report"
select select "csv"
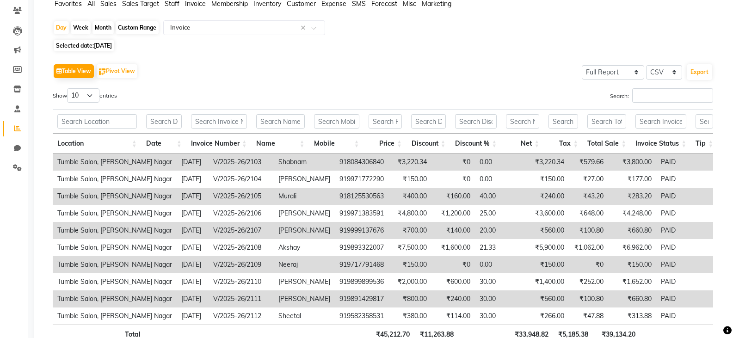
scroll to position [93, 0]
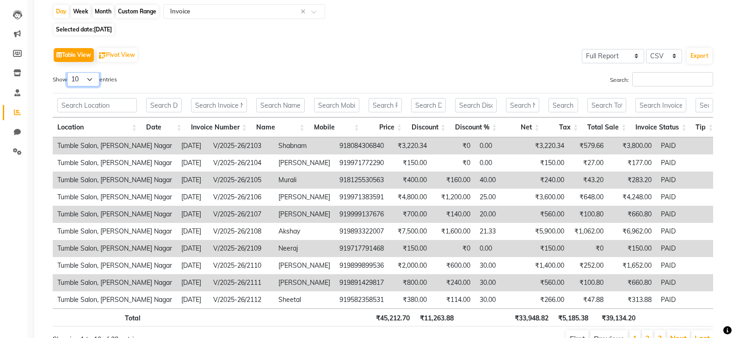
drag, startPoint x: 79, startPoint y: 80, endPoint x: 81, endPoint y: 85, distance: 5.0
click at [80, 82] on select "10 25 50 100" at bounding box center [83, 79] width 32 height 14
select select "50"
click at [68, 72] on select "10 25 50 100" at bounding box center [83, 79] width 32 height 14
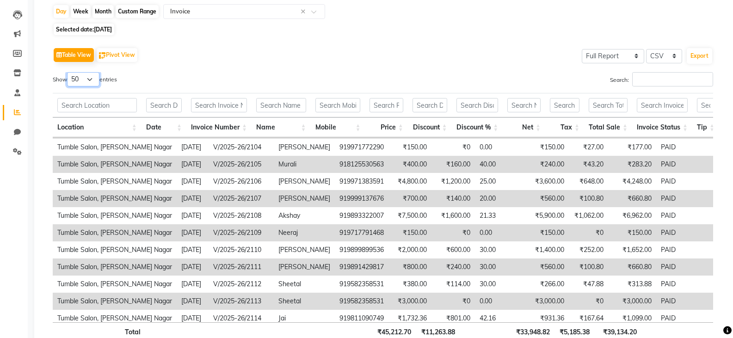
scroll to position [0, 0]
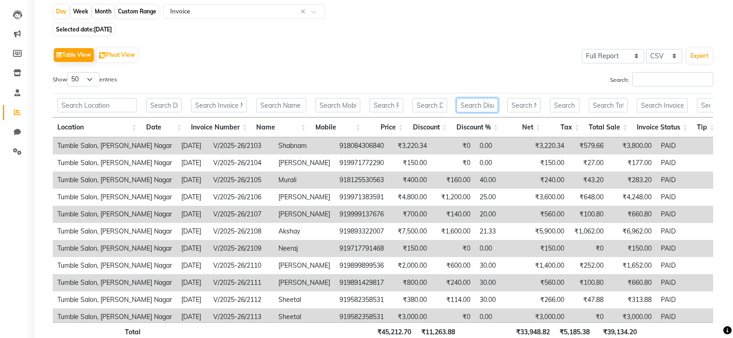
click at [478, 104] on input "text" at bounding box center [478, 105] width 42 height 14
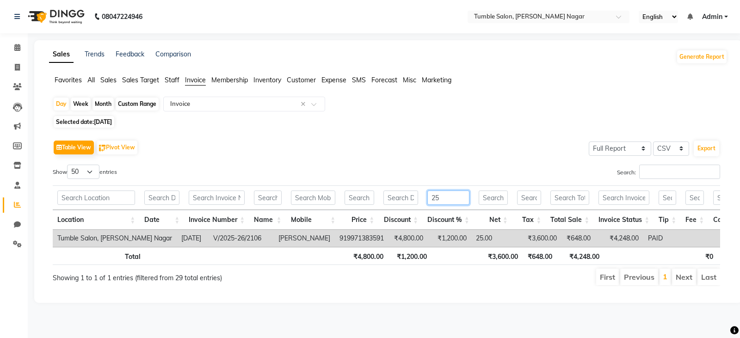
click at [460, 195] on input "25" at bounding box center [449, 198] width 42 height 14
type input "2"
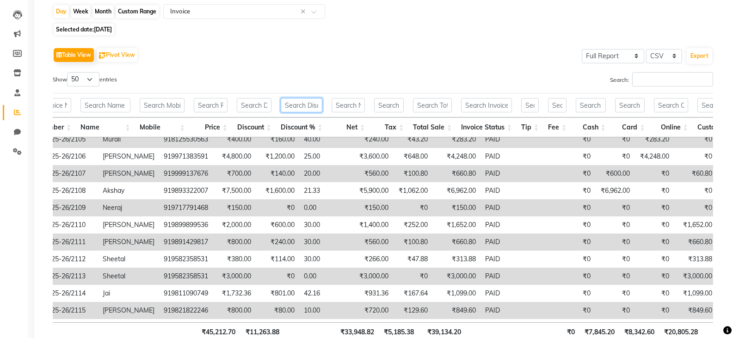
scroll to position [41, 0]
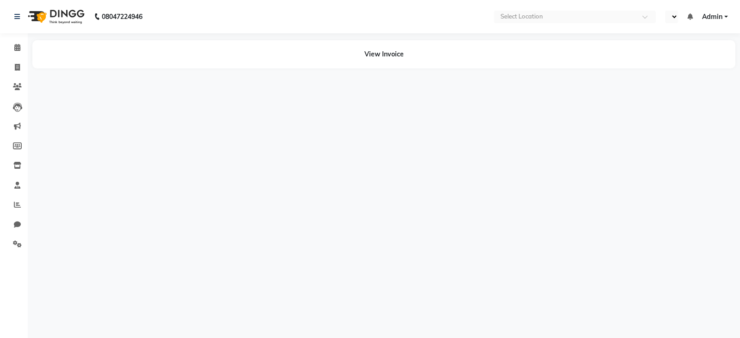
select select "en"
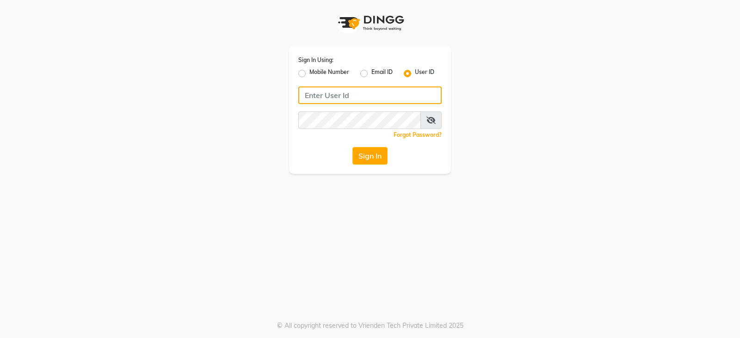
type input "tumblesalon"
click at [359, 154] on button "Sign In" at bounding box center [370, 156] width 35 height 18
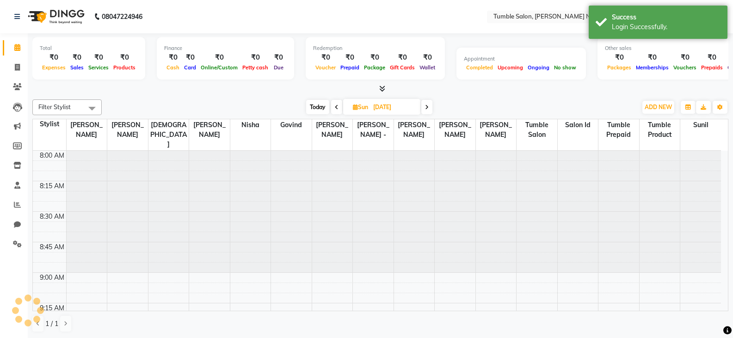
select select "en"
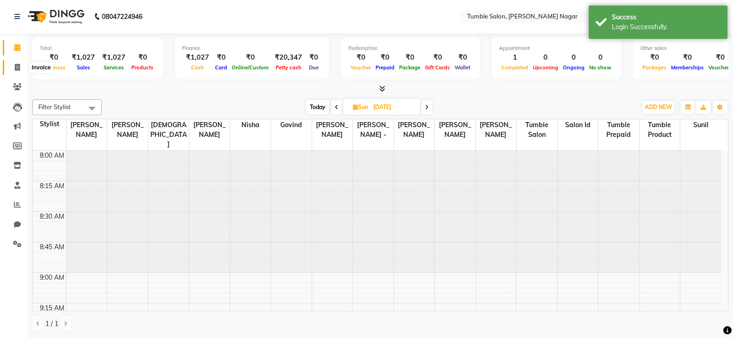
drag, startPoint x: 20, startPoint y: 66, endPoint x: 36, endPoint y: 63, distance: 16.4
click at [19, 66] on icon at bounding box center [17, 67] width 5 height 7
select select "service"
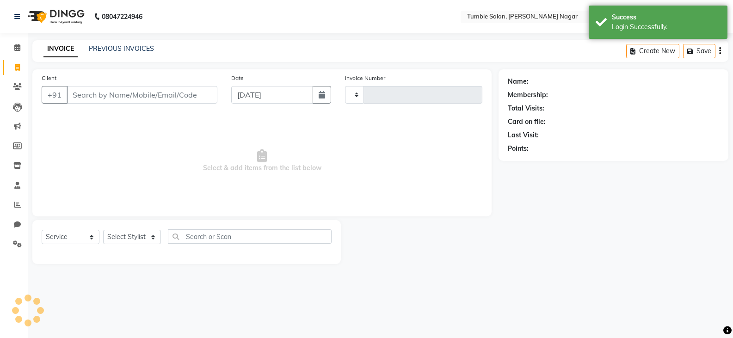
type input "2133"
select select "8207"
click at [127, 49] on link "PREVIOUS INVOICES" at bounding box center [121, 48] width 65 height 8
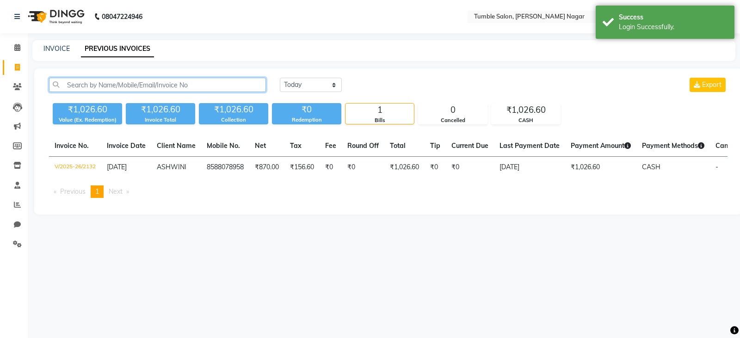
click at [150, 91] on input "text" at bounding box center [157, 85] width 217 height 14
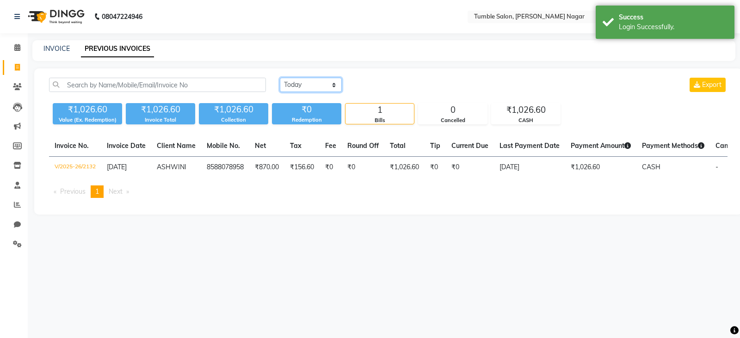
click at [317, 80] on select "[DATE] [DATE] Custom Range" at bounding box center [311, 85] width 62 height 14
select select "[DATE]"
click at [280, 78] on select "[DATE] [DATE] Custom Range" at bounding box center [311, 85] width 62 height 14
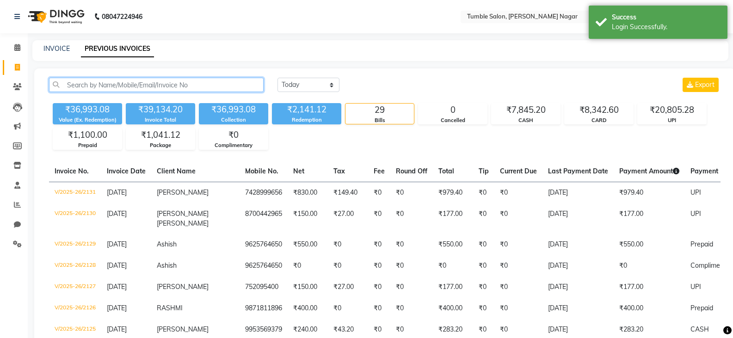
click at [151, 86] on input "text" at bounding box center [156, 85] width 215 height 14
paste input "V/2025-26/2131"
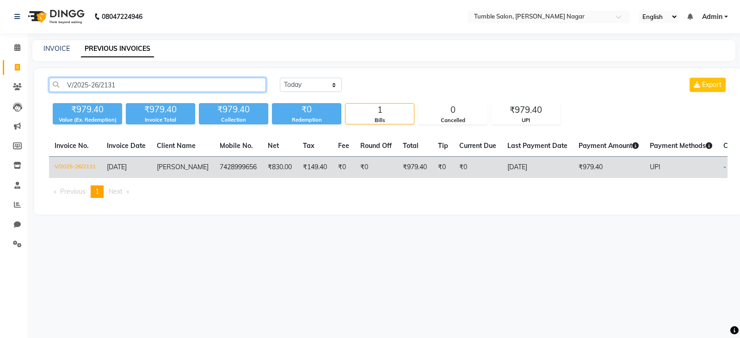
type input "V/2025-26/2131"
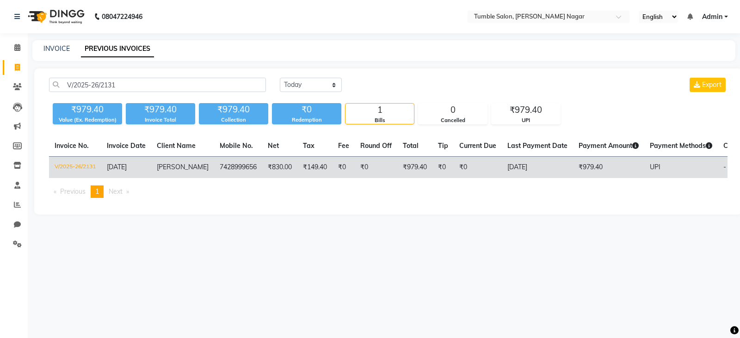
click at [81, 165] on td "V/2025-26/2131" at bounding box center [75, 168] width 52 height 22
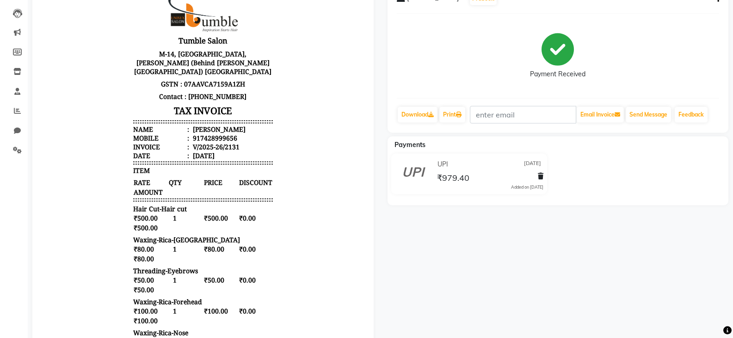
scroll to position [48, 0]
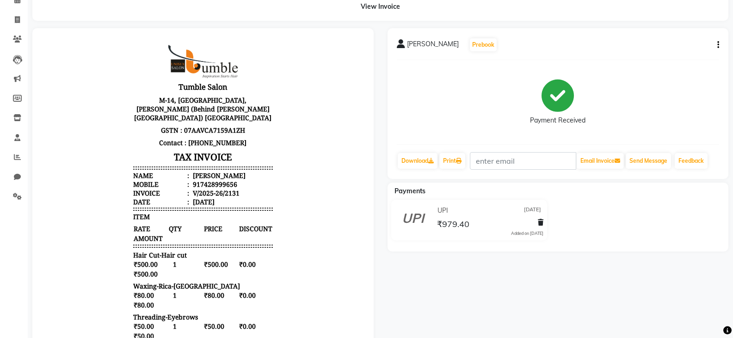
click at [715, 44] on button "button" at bounding box center [717, 45] width 6 height 10
click at [675, 55] on div "Edit Invoice" at bounding box center [672, 57] width 63 height 12
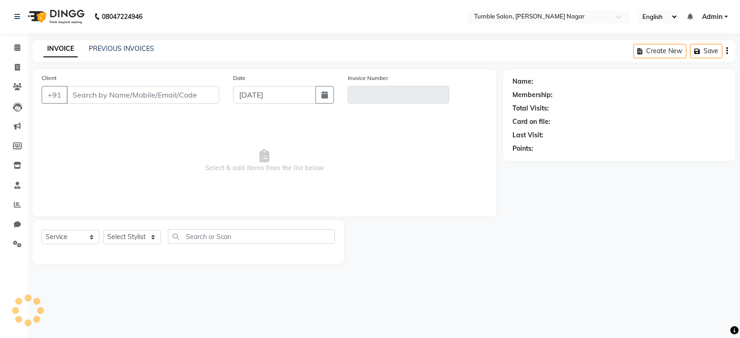
select select "package"
select select "78889"
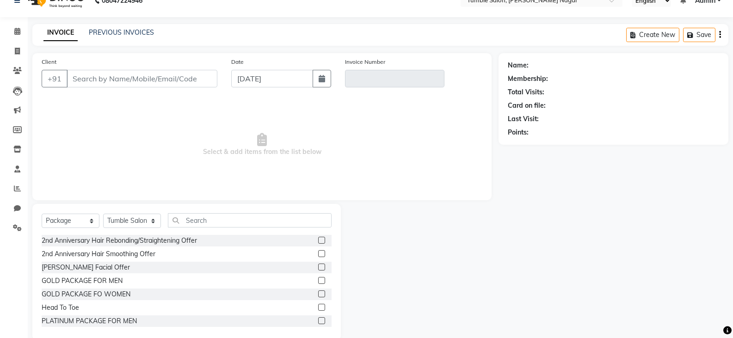
scroll to position [32, 0]
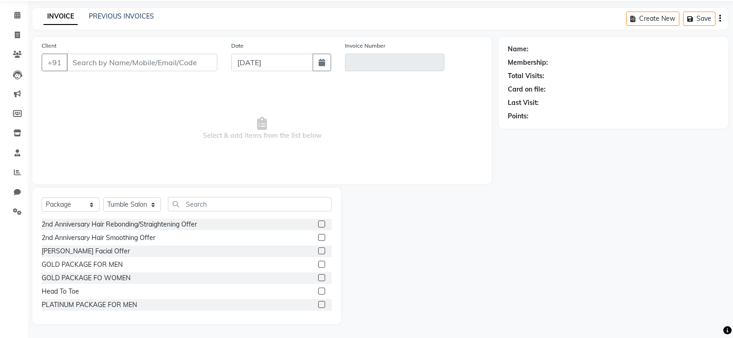
type input "7428999656"
type input "V/2025-26/2131"
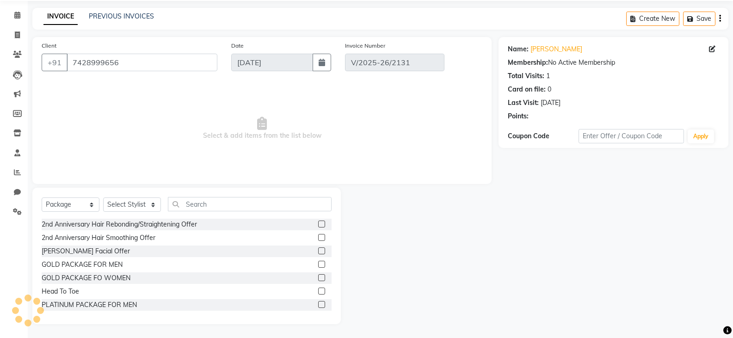
type input "[DATE]"
select select "select"
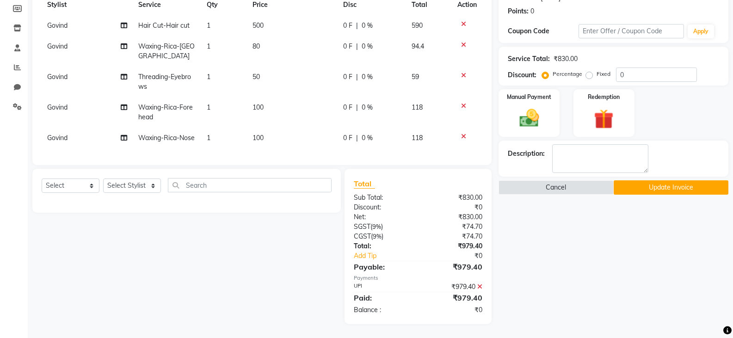
scroll to position [154, 0]
click at [527, 106] on img at bounding box center [529, 118] width 33 height 24
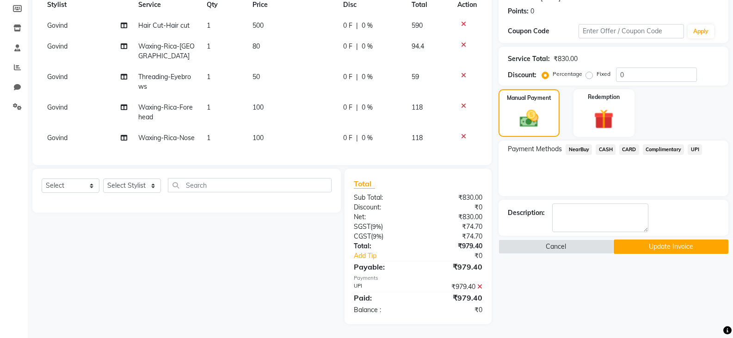
click at [602, 144] on span "CASH" at bounding box center [606, 149] width 20 height 11
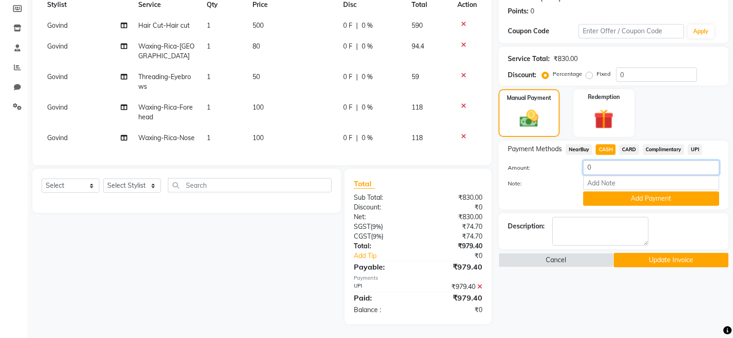
click at [607, 161] on input "0" at bounding box center [651, 168] width 136 height 14
type input "500"
click at [654, 192] on button "Add Payment" at bounding box center [651, 199] width 136 height 14
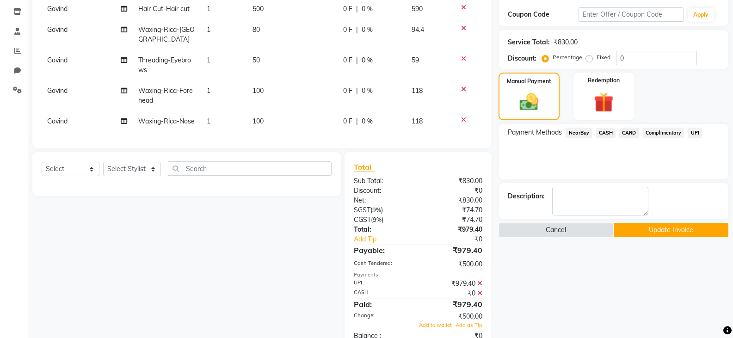
scroll to position [197, 0]
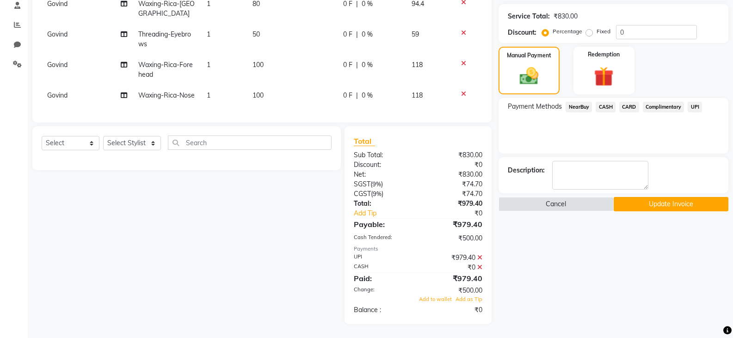
click at [480, 267] on icon at bounding box center [480, 267] width 5 height 6
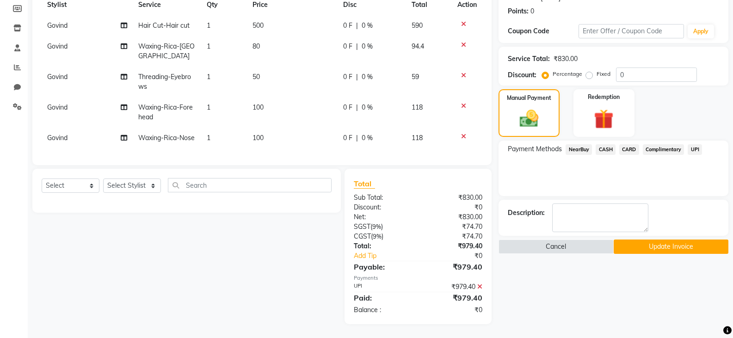
click at [479, 286] on icon at bounding box center [480, 287] width 5 height 6
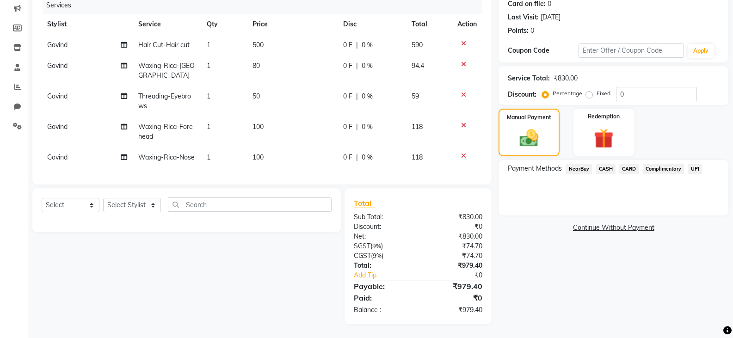
scroll to position [135, 0]
click at [559, 109] on div "Manual Payment" at bounding box center [529, 133] width 63 height 50
click at [610, 164] on span "CASH" at bounding box center [606, 169] width 20 height 11
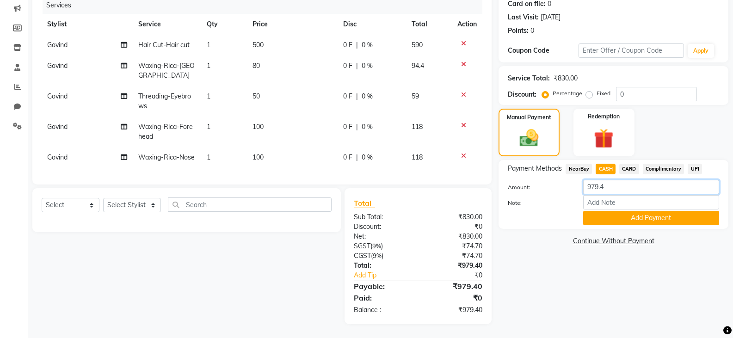
drag, startPoint x: 617, startPoint y: 172, endPoint x: 585, endPoint y: 176, distance: 31.7
click at [585, 180] on input "979.4" at bounding box center [651, 187] width 136 height 14
type input "500"
click at [642, 211] on button "Add Payment" at bounding box center [651, 218] width 136 height 14
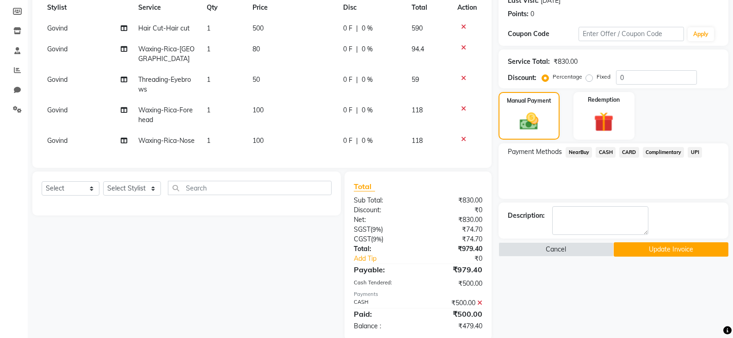
click at [694, 152] on span "UPI" at bounding box center [695, 152] width 14 height 11
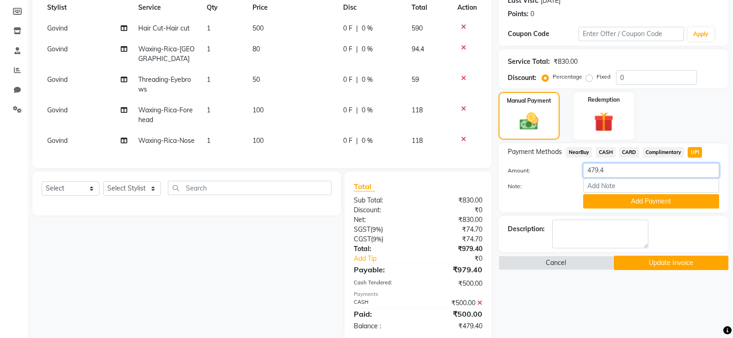
click at [621, 171] on input "479.4" at bounding box center [651, 170] width 136 height 14
click at [634, 203] on button "Add Payment" at bounding box center [651, 201] width 136 height 14
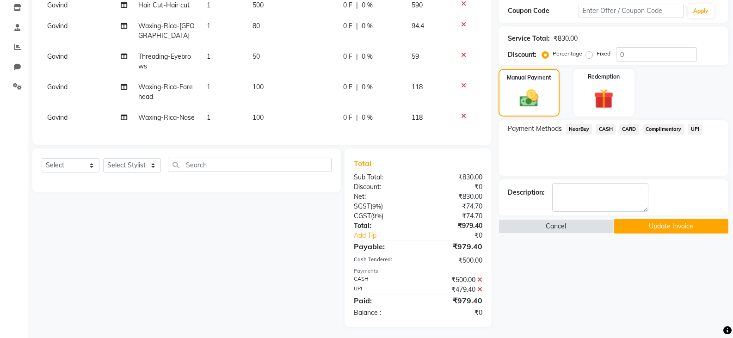
scroll to position [177, 0]
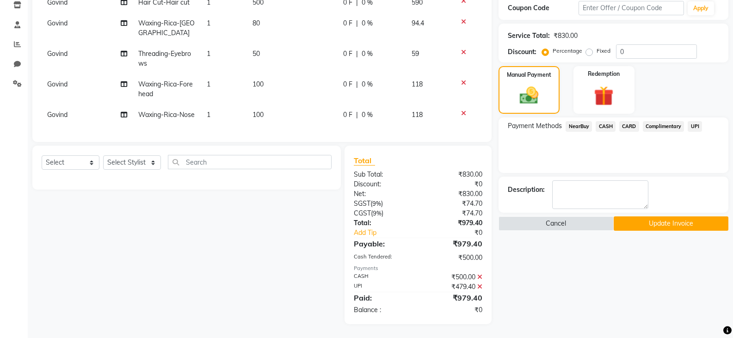
click at [645, 217] on button "Update Invoice" at bounding box center [671, 224] width 115 height 14
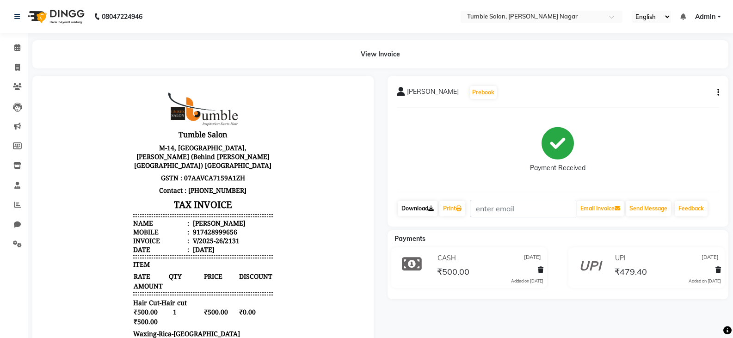
click at [424, 209] on link "Download" at bounding box center [418, 209] width 40 height 16
click at [453, 208] on link "Print" at bounding box center [453, 209] width 26 height 16
